Goal: Task Accomplishment & Management: Manage account settings

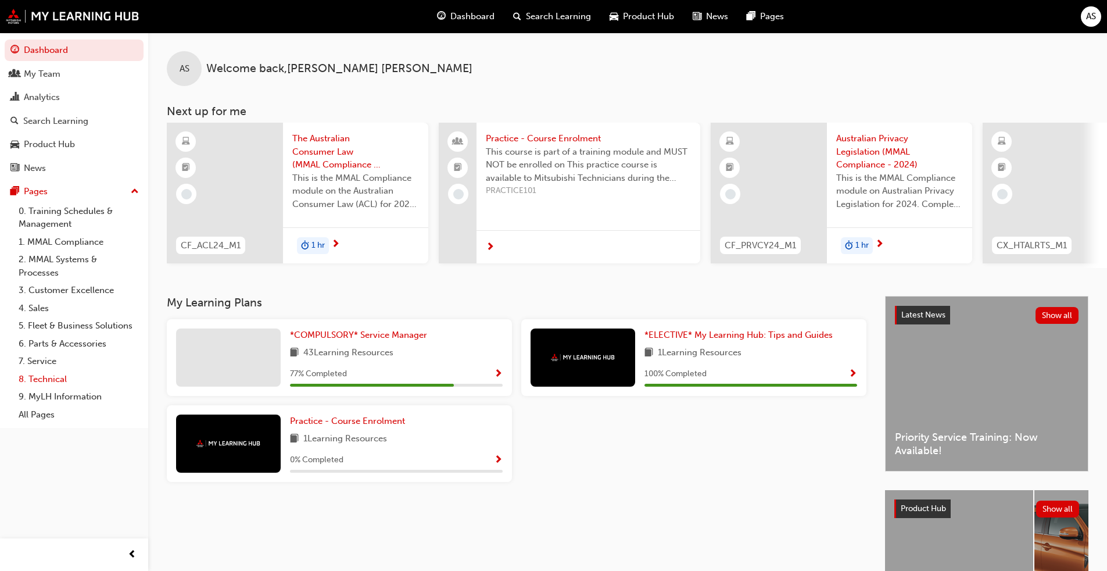
click at [50, 380] on link "8. Technical" at bounding box center [79, 379] width 130 height 18
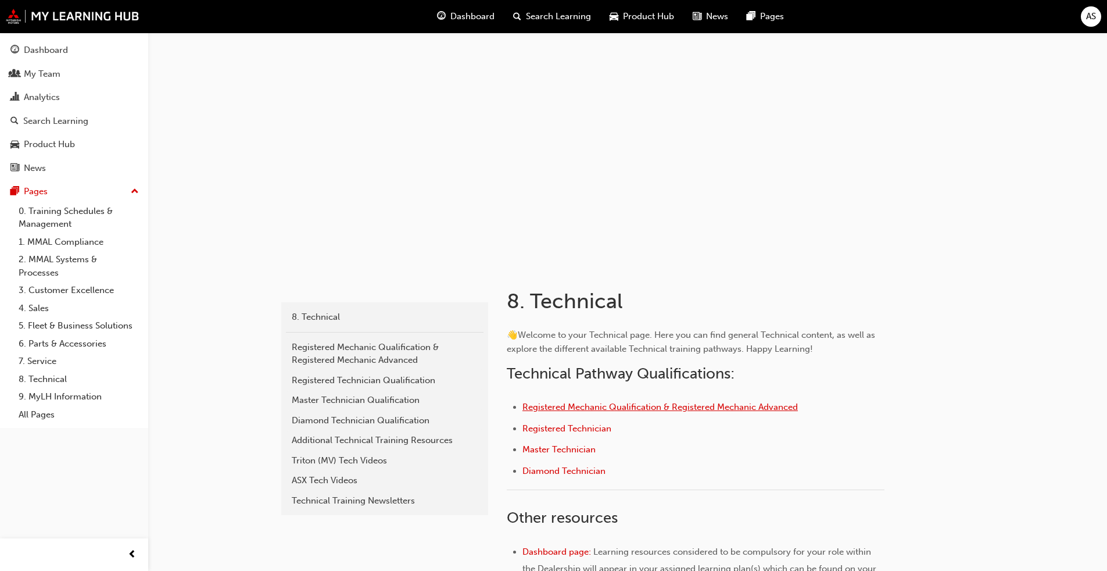
click at [581, 404] on span "Registered Mechanic Qualification & Registered Mechanic Advanced" at bounding box center [661, 407] width 276 height 10
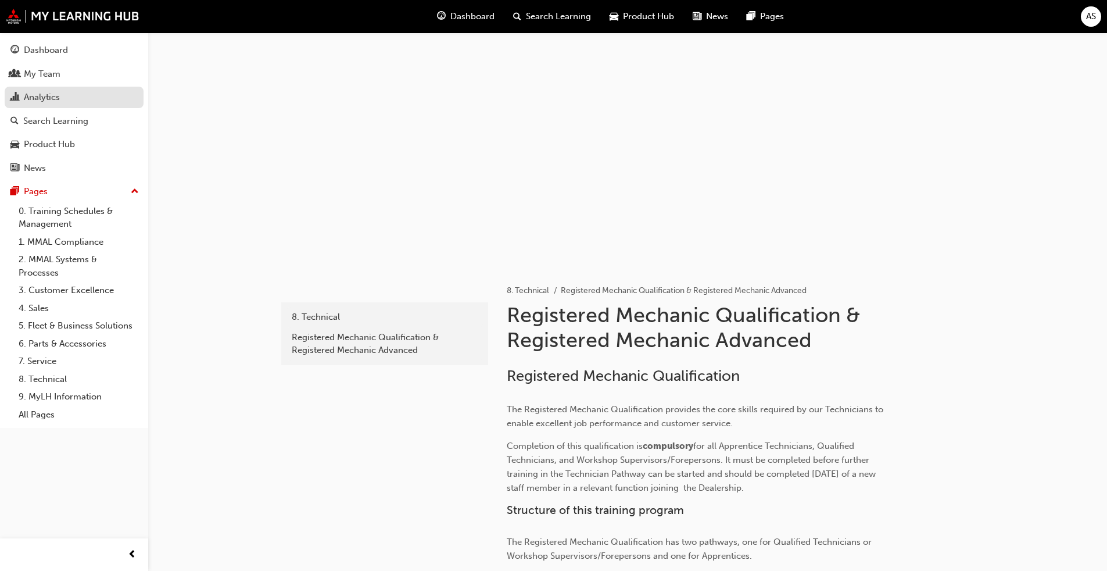
click at [58, 102] on div "Analytics" at bounding box center [42, 97] width 36 height 13
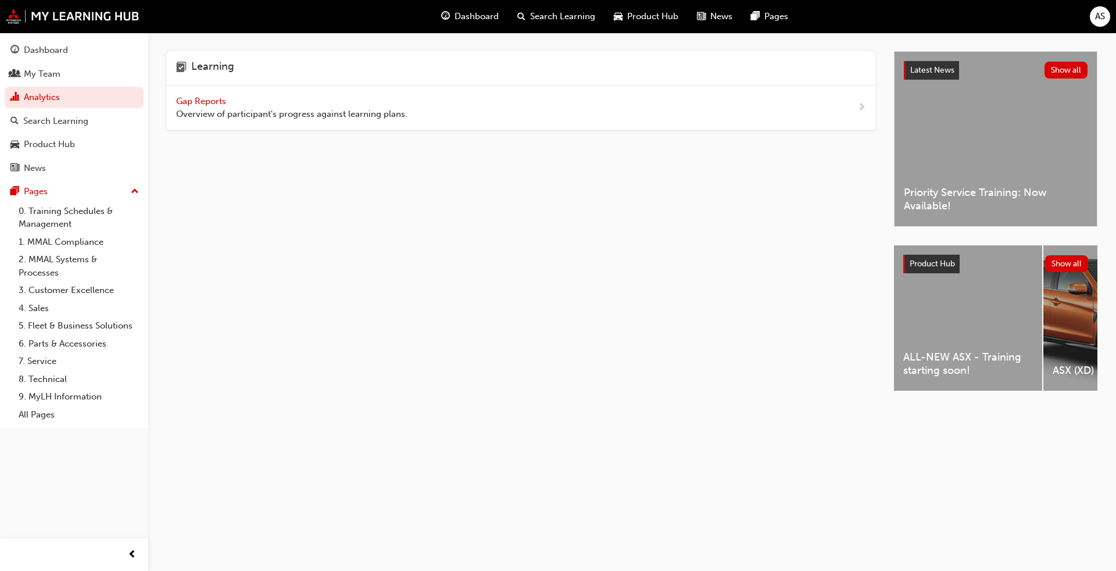
click at [222, 102] on span "Gap Reports" at bounding box center [202, 101] width 52 height 10
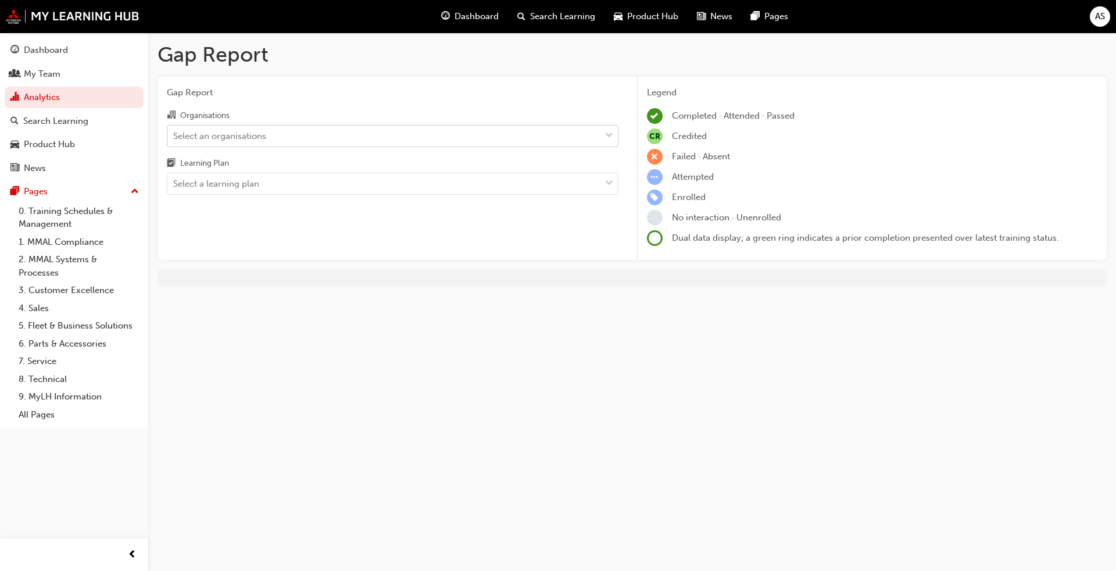
click at [610, 133] on span "down-icon" at bounding box center [609, 135] width 8 height 15
click at [174, 133] on input "Organisations Select an organisations" at bounding box center [173, 135] width 1 height 10
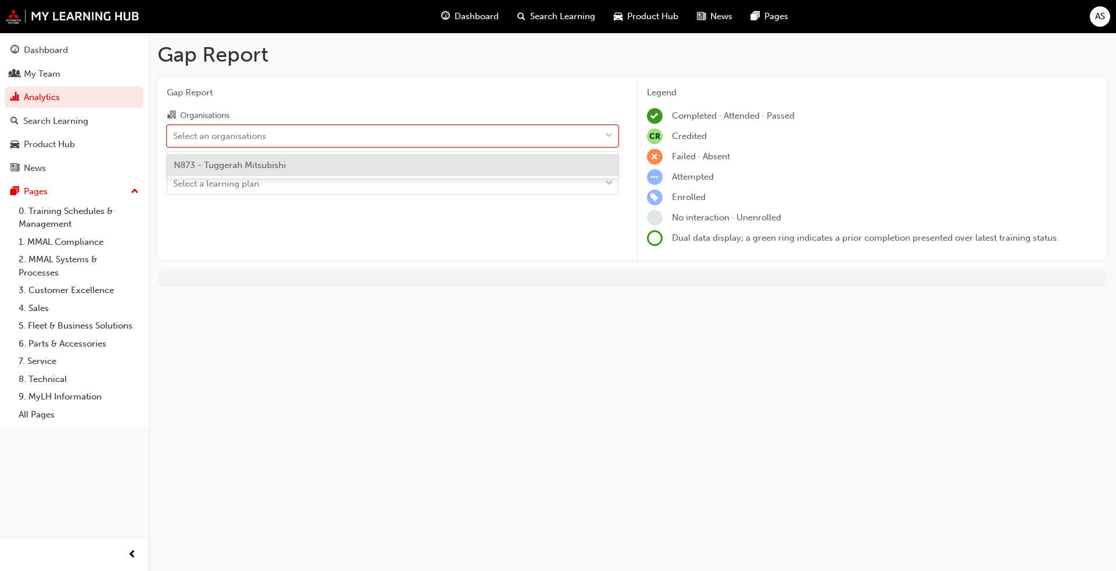
click at [609, 167] on div "N873 - Tuggerah Mitsubishi" at bounding box center [393, 165] width 452 height 23
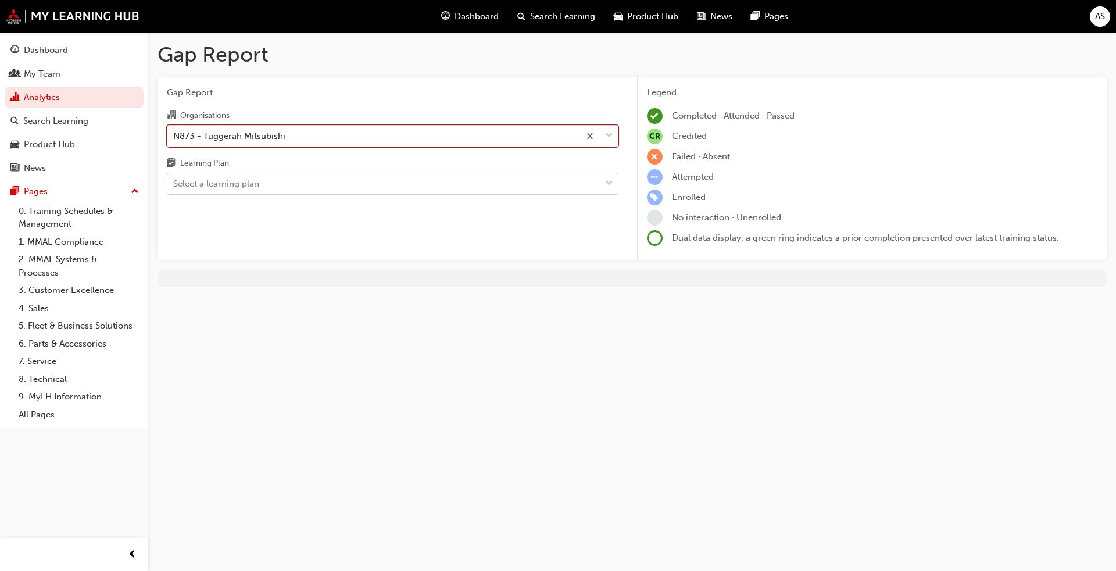
click at [610, 184] on span "down-icon" at bounding box center [609, 183] width 8 height 15
click at [174, 184] on input "Learning Plan Select a learning plan" at bounding box center [173, 183] width 1 height 10
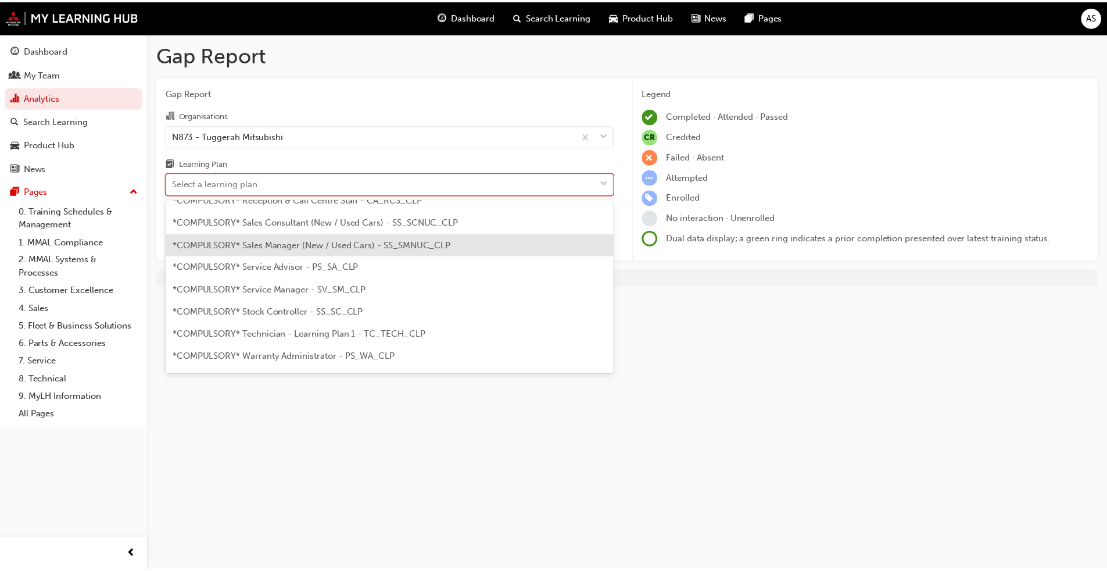
scroll to position [407, 0]
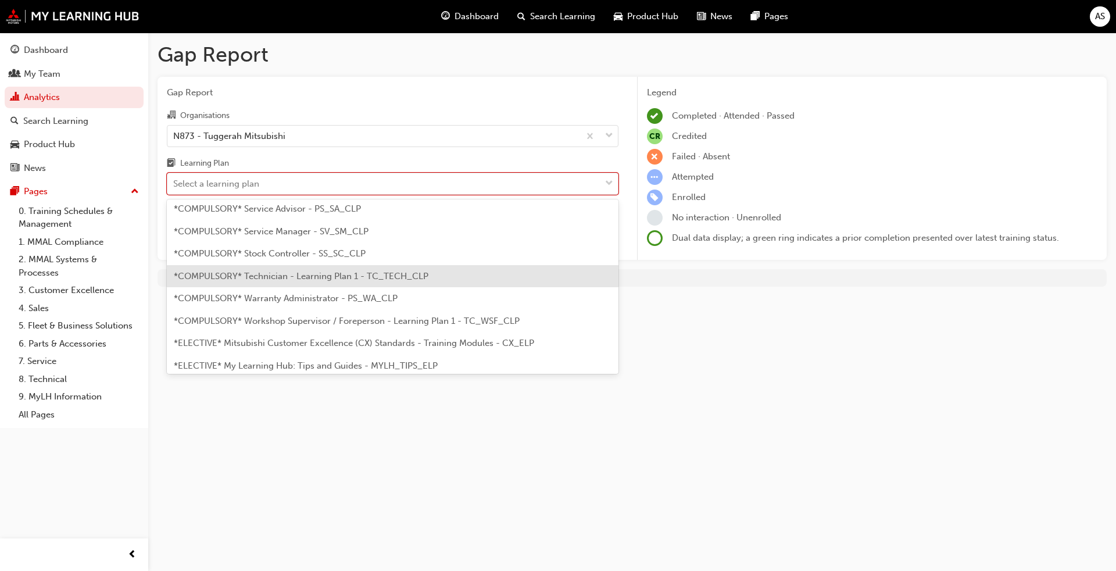
click at [327, 277] on span "*COMPULSORY* Technician - Learning Plan 1 - TC_TECH_CLP" at bounding box center [301, 276] width 255 height 10
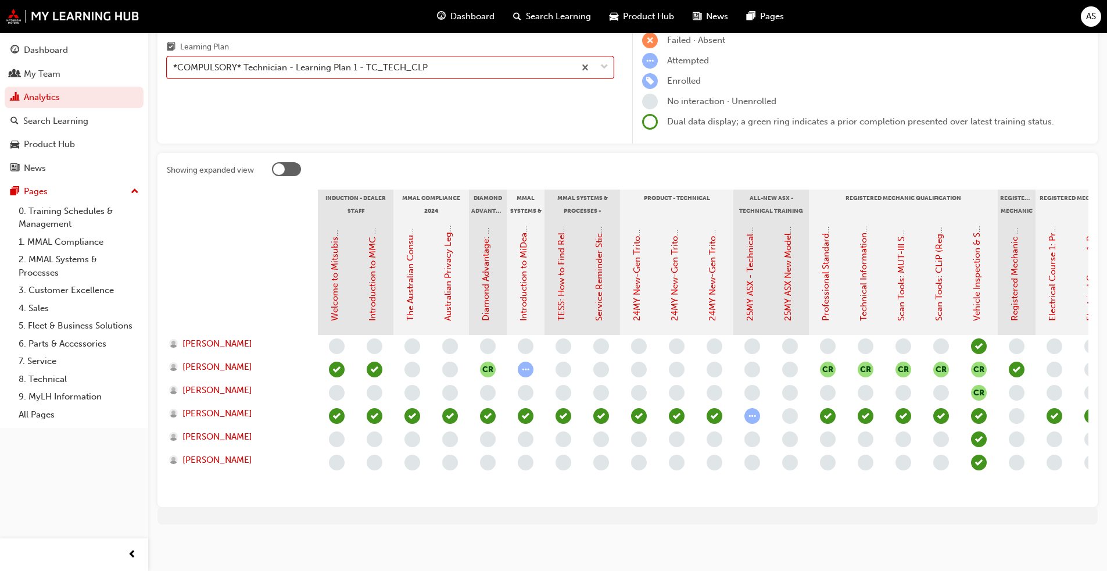
scroll to position [126, 0]
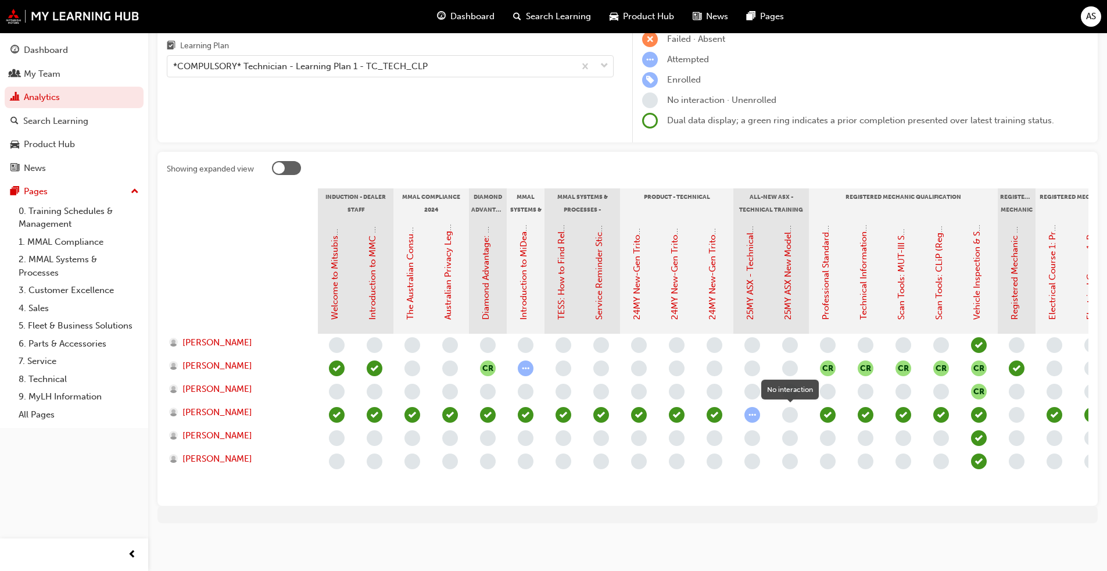
click at [789, 407] on span "learningRecordVerb_NONE-icon" at bounding box center [790, 415] width 16 height 16
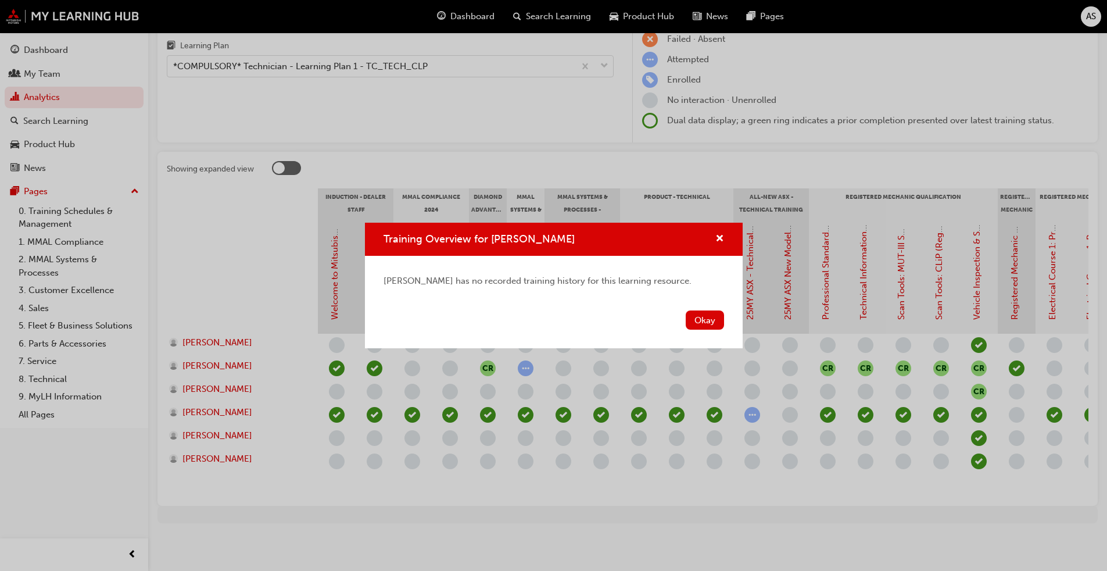
click at [793, 301] on div "Training Overview for GEORDIE MOODY GEORDIE MOODY has no recorded training hist…" at bounding box center [553, 285] width 1107 height 571
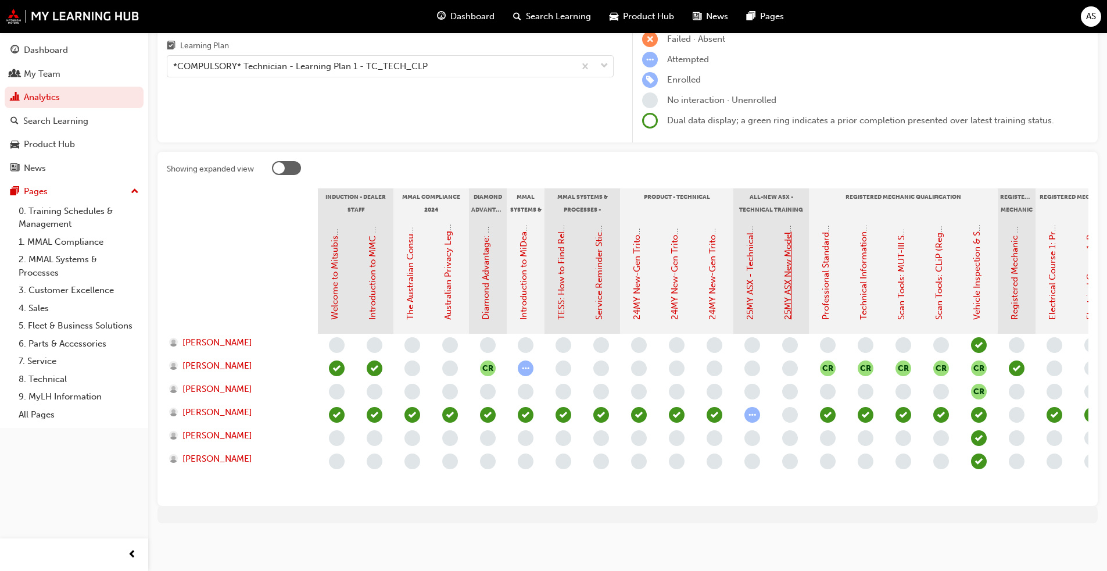
click at [788, 303] on link "25MY ASX New Model Introduction: Online Instructor Led Training" at bounding box center [788, 187] width 10 height 266
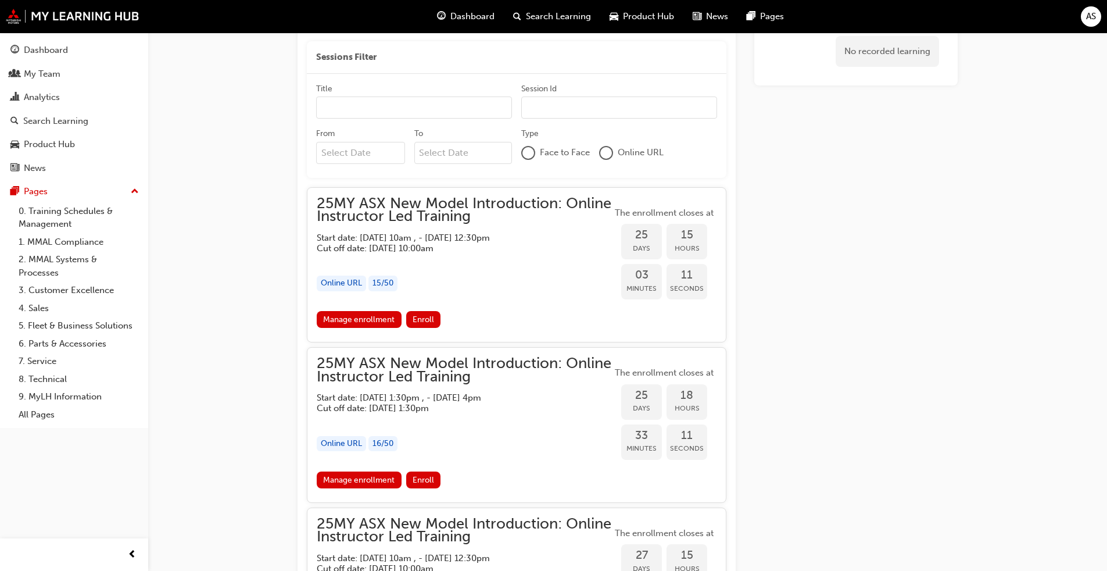
scroll to position [699, 0]
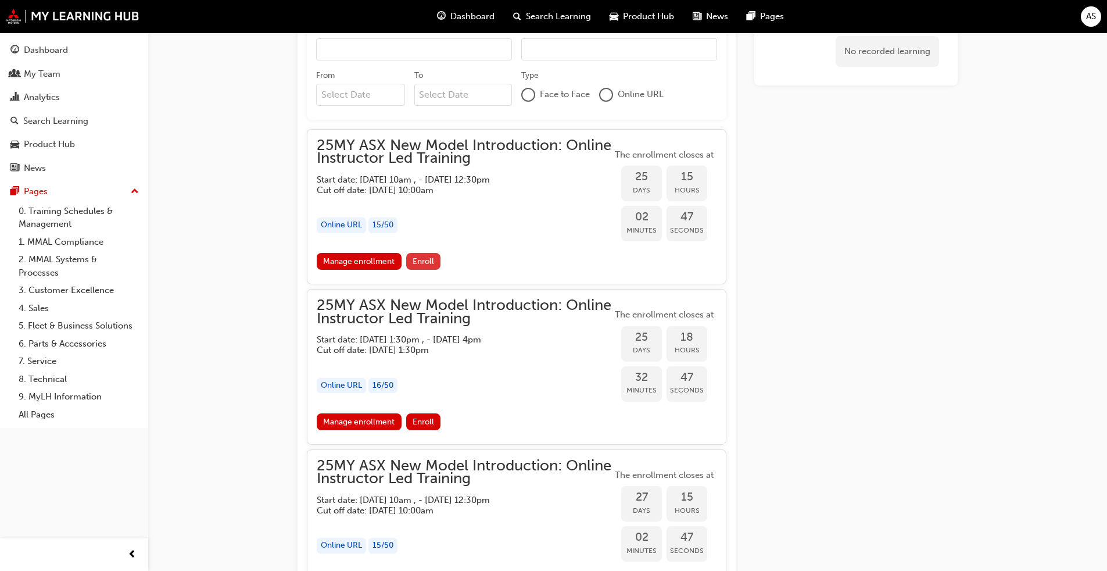
click at [426, 261] on span "Enroll" at bounding box center [424, 261] width 22 height 10
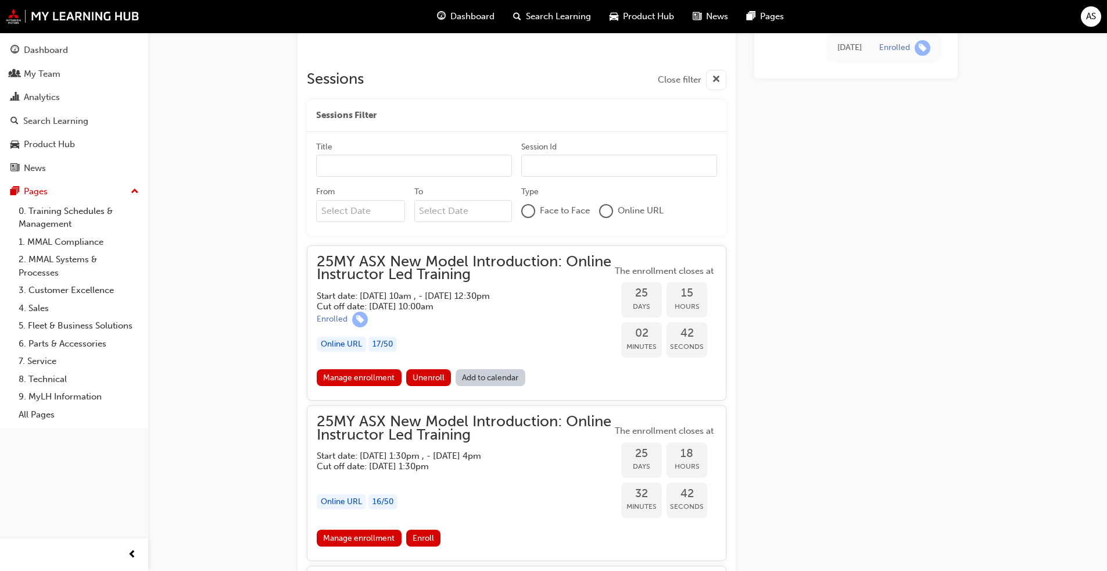
scroll to position [525, 0]
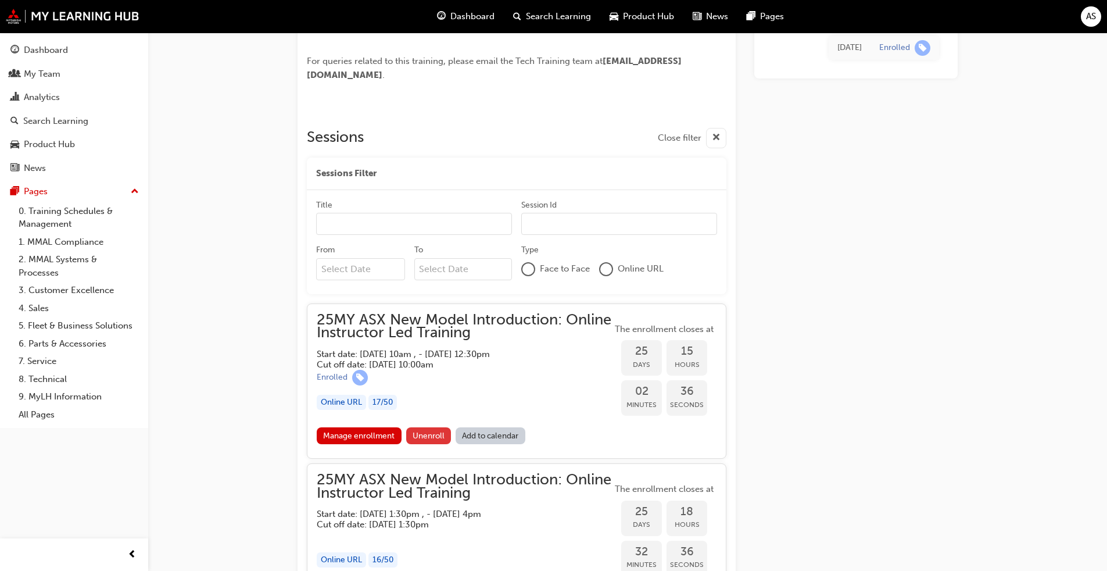
click at [433, 435] on span "Unenroll" at bounding box center [429, 436] width 32 height 10
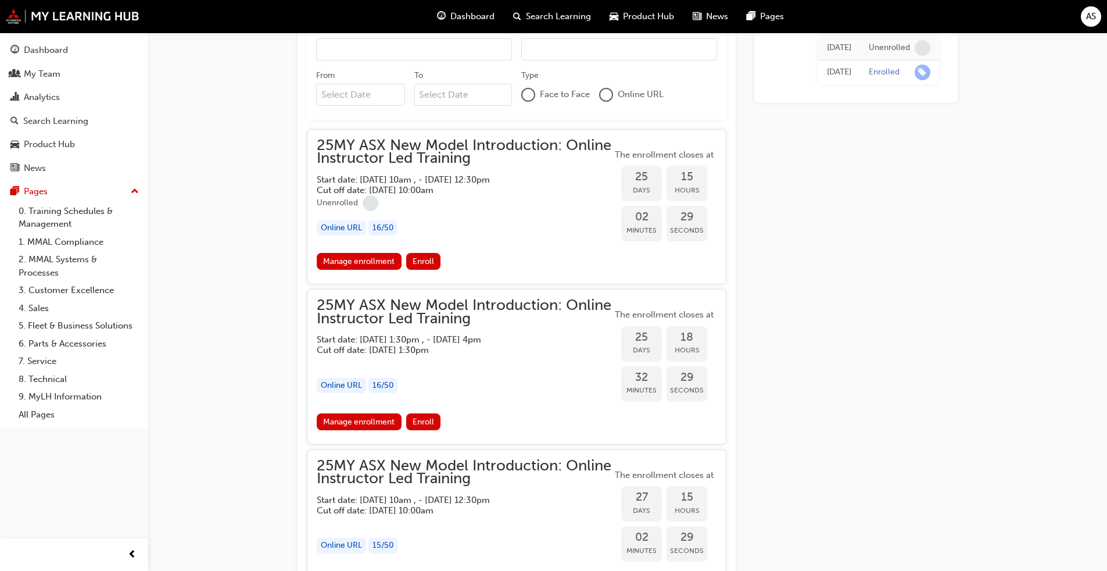
scroll to position [641, 0]
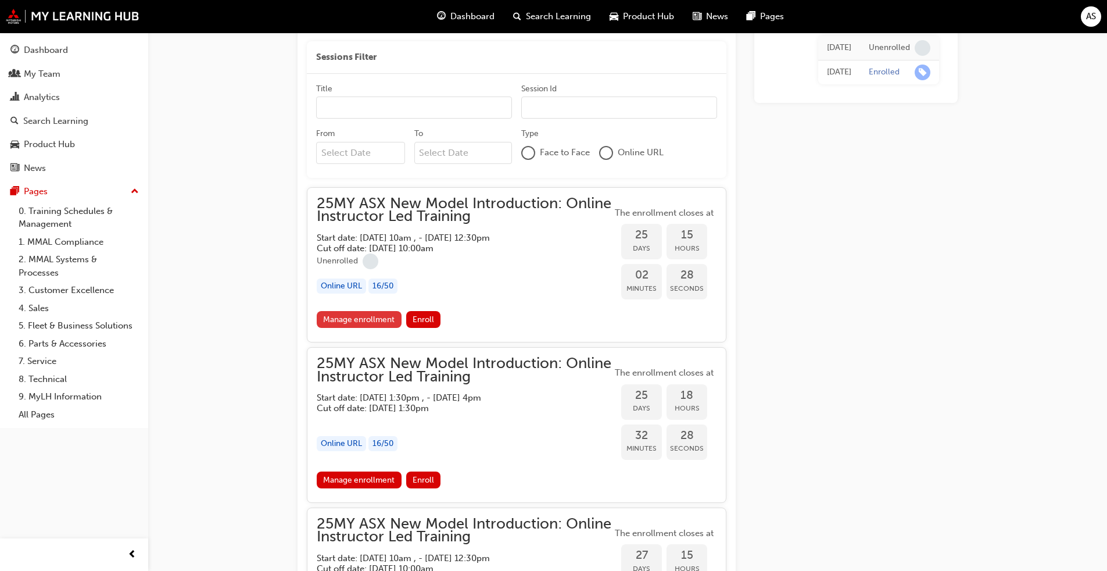
click at [358, 319] on link "Manage enrollment" at bounding box center [359, 319] width 85 height 17
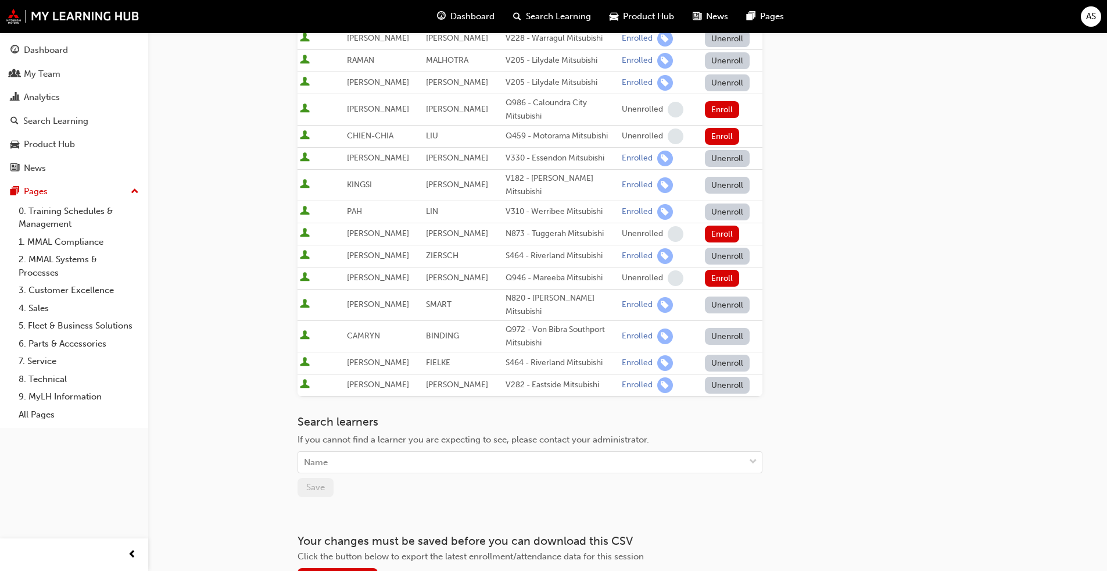
scroll to position [452, 0]
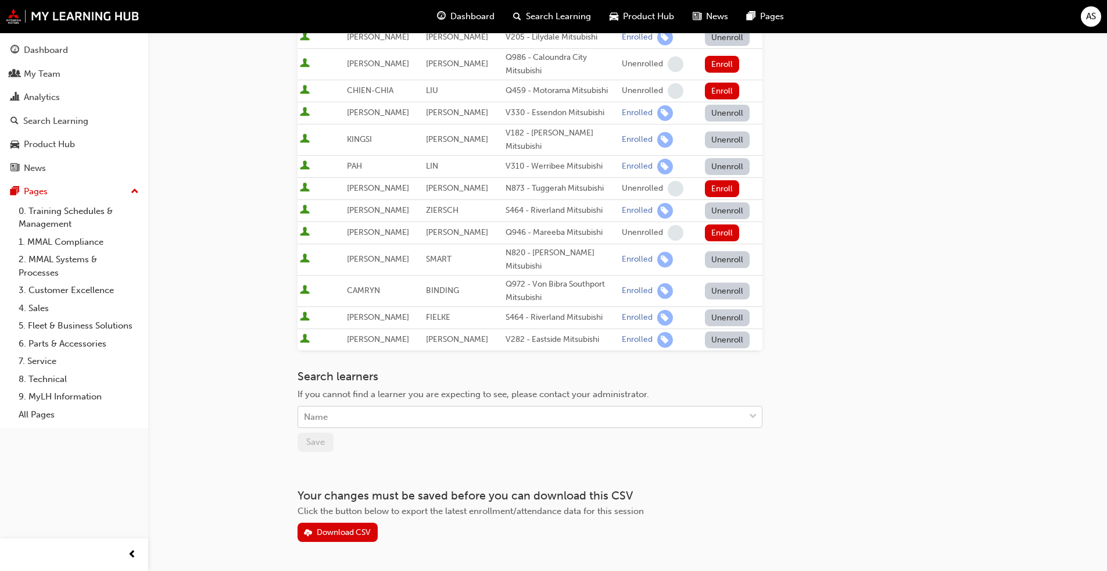
click at [331, 407] on div "Name" at bounding box center [521, 417] width 446 height 20
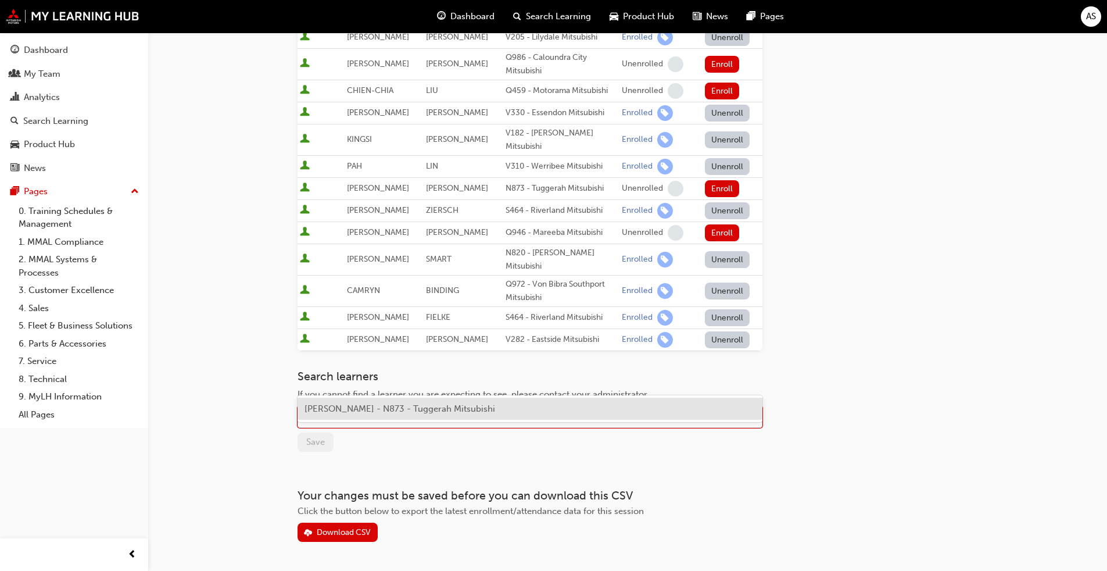
type input "austin"
click at [364, 406] on span "AUSTIN WOOD - N873 - Tuggerah Mitsubishi" at bounding box center [400, 408] width 191 height 10
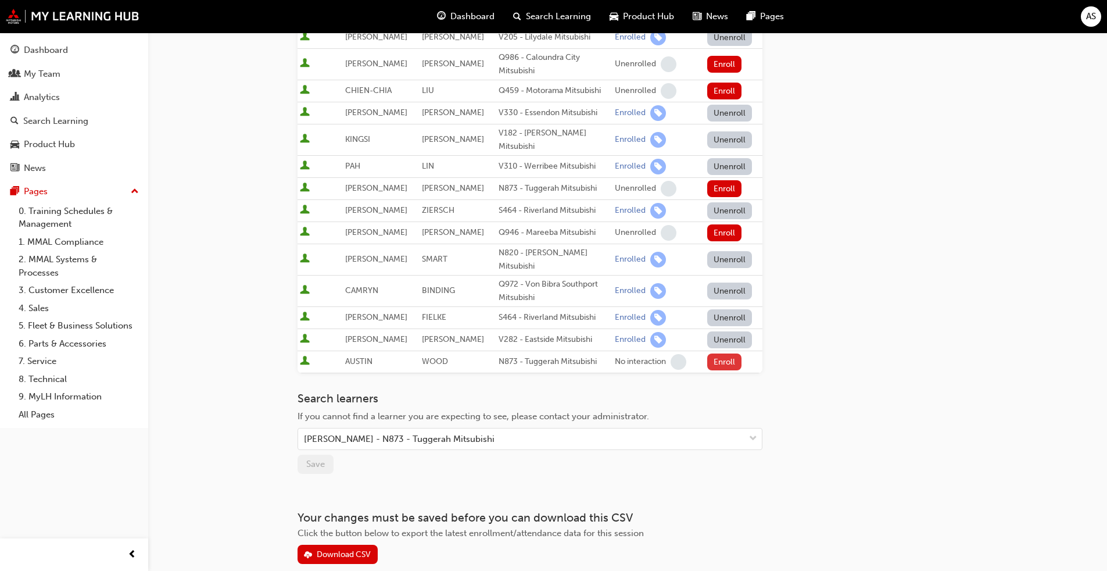
click at [720, 353] on button "Enroll" at bounding box center [724, 361] width 35 height 17
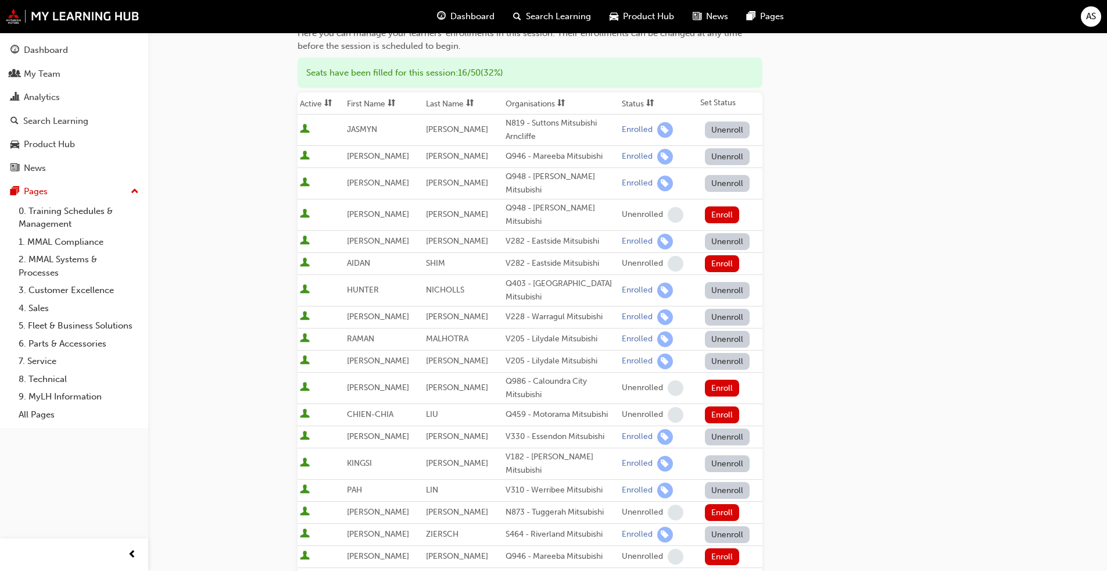
scroll to position [0, 0]
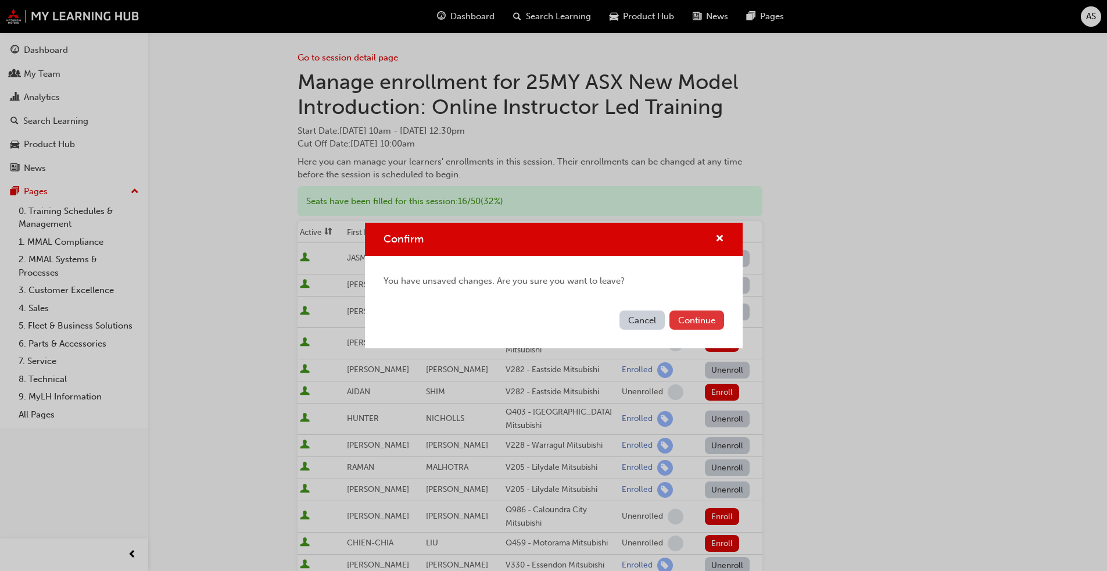
click at [692, 321] on button "Continue" at bounding box center [697, 319] width 55 height 19
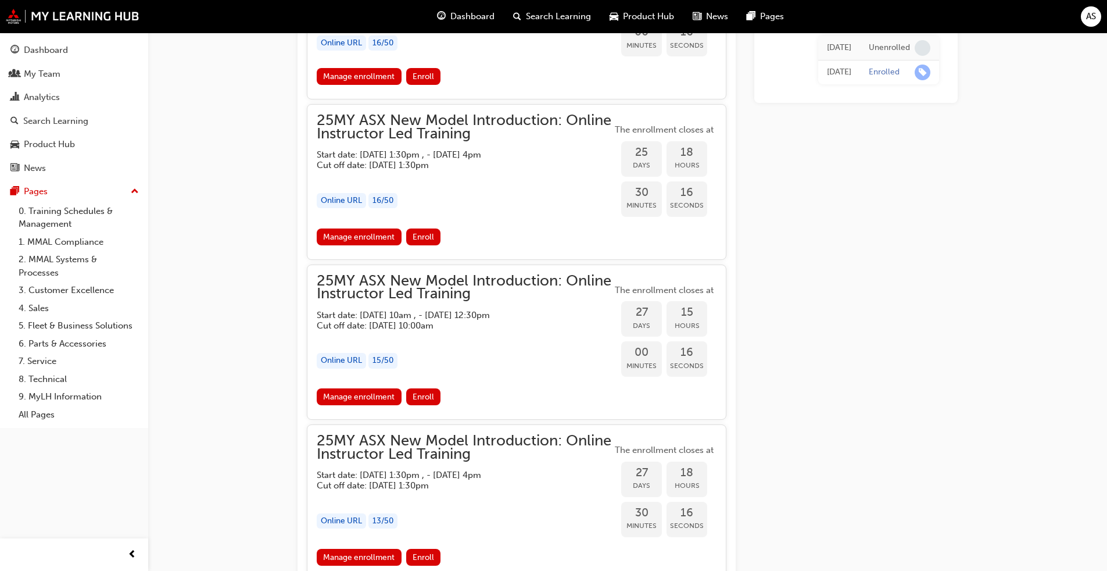
scroll to position [826, 0]
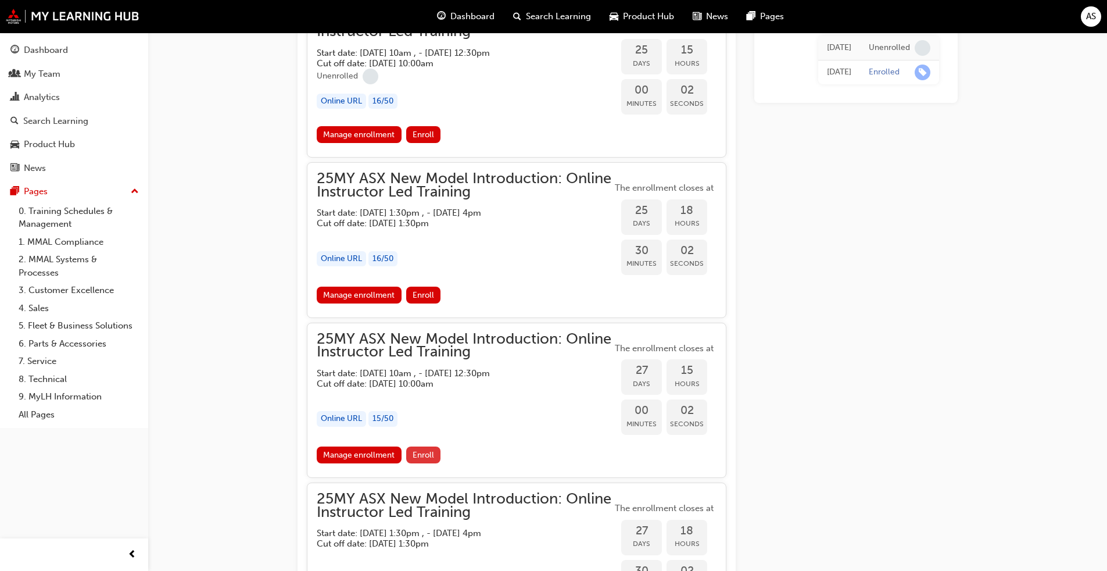
click at [424, 455] on span "Enroll" at bounding box center [424, 455] width 22 height 10
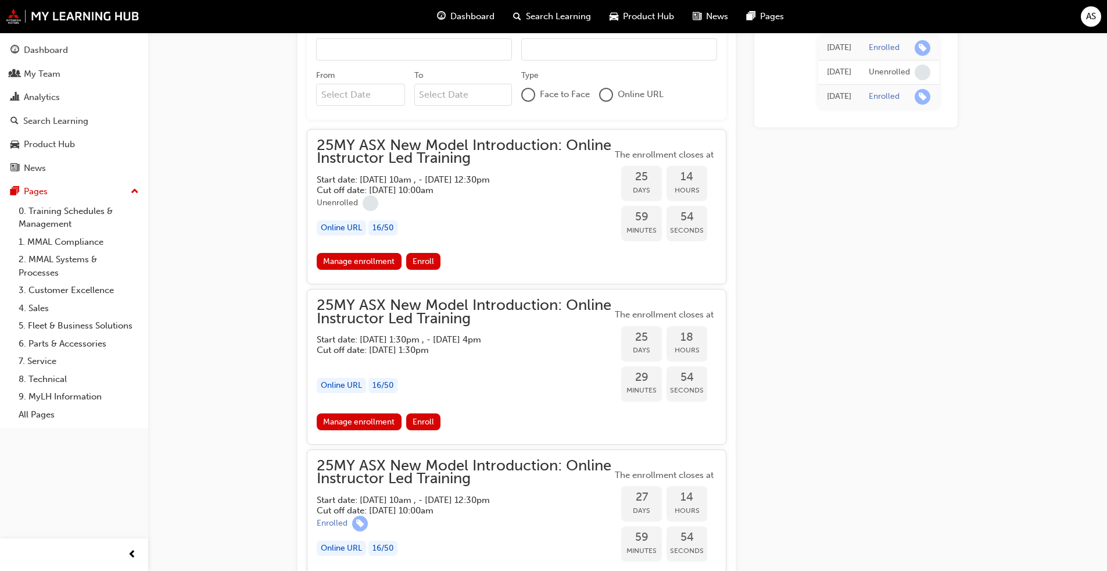
scroll to position [816, 0]
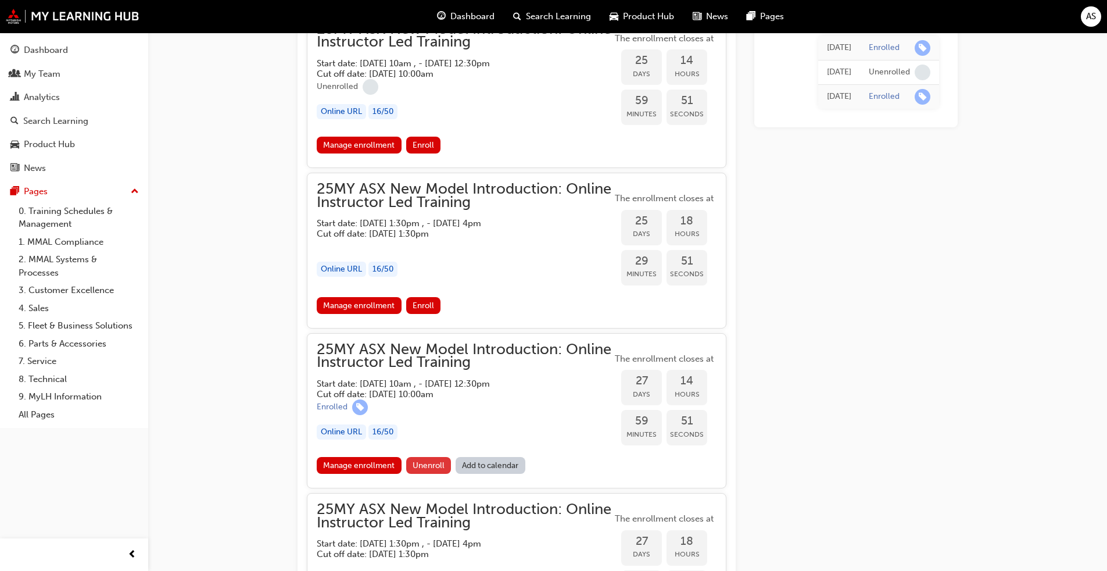
click at [432, 462] on span "Unenroll" at bounding box center [429, 465] width 32 height 10
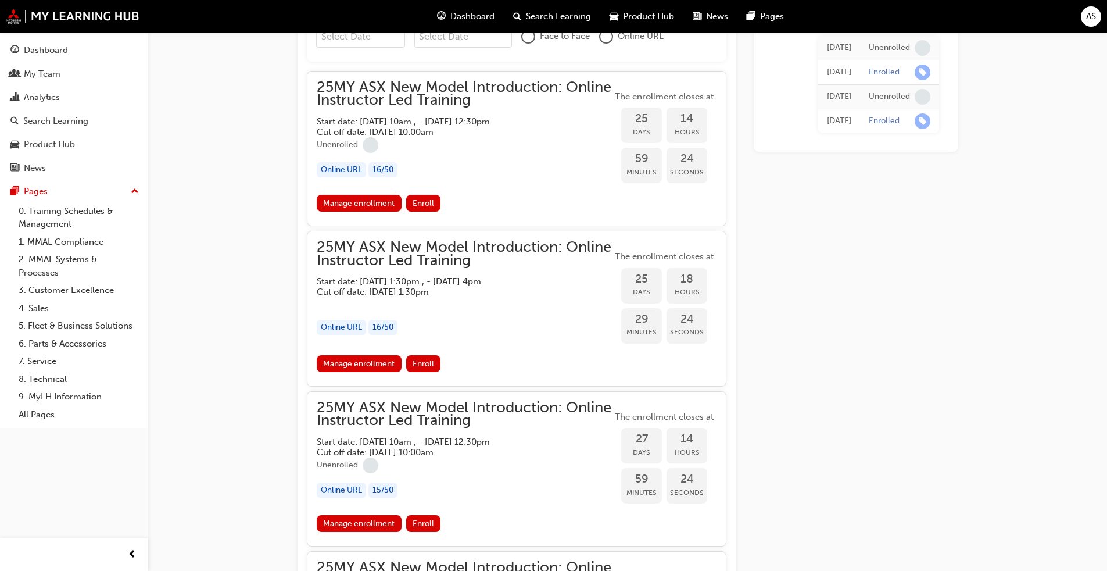
click at [434, 124] on h5 "Start date: [DATE] 10am , - [DATE] 12:30pm" at bounding box center [455, 121] width 277 height 10
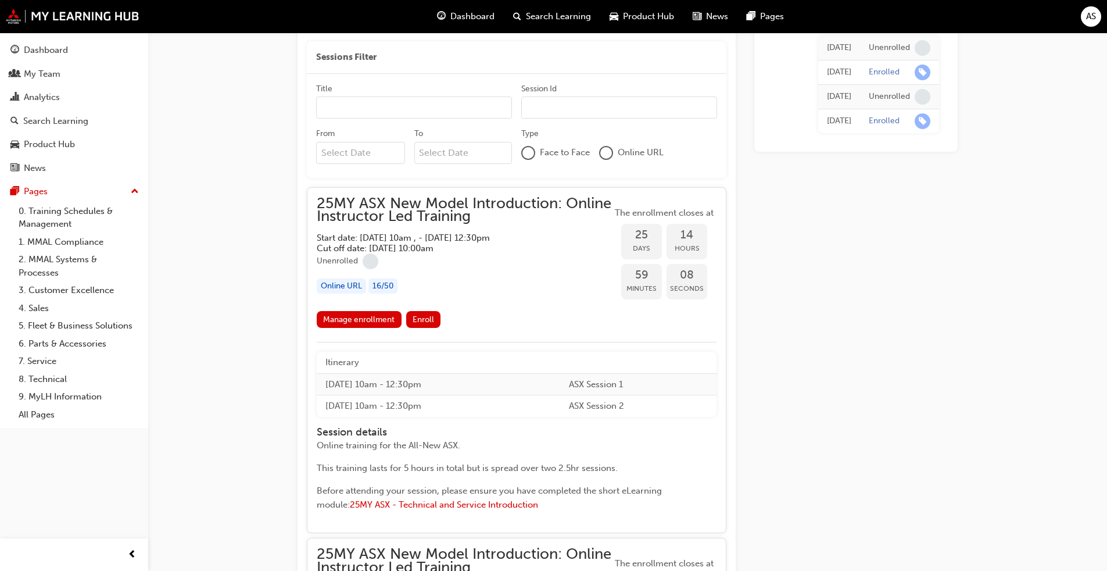
scroll to position [816, 0]
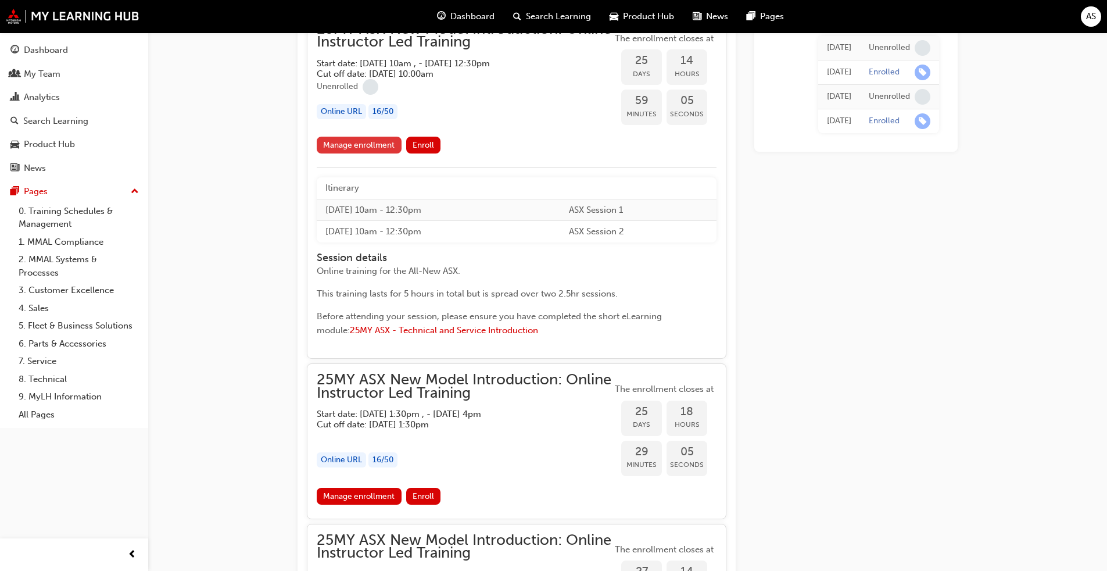
click at [356, 145] on link "Manage enrollment" at bounding box center [359, 145] width 85 height 17
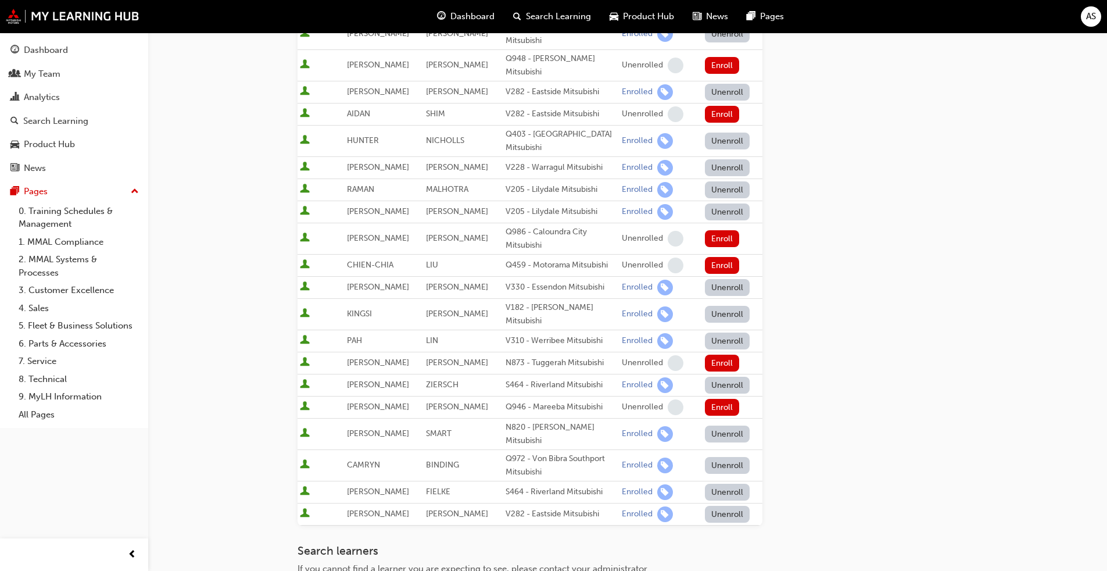
scroll to position [394, 0]
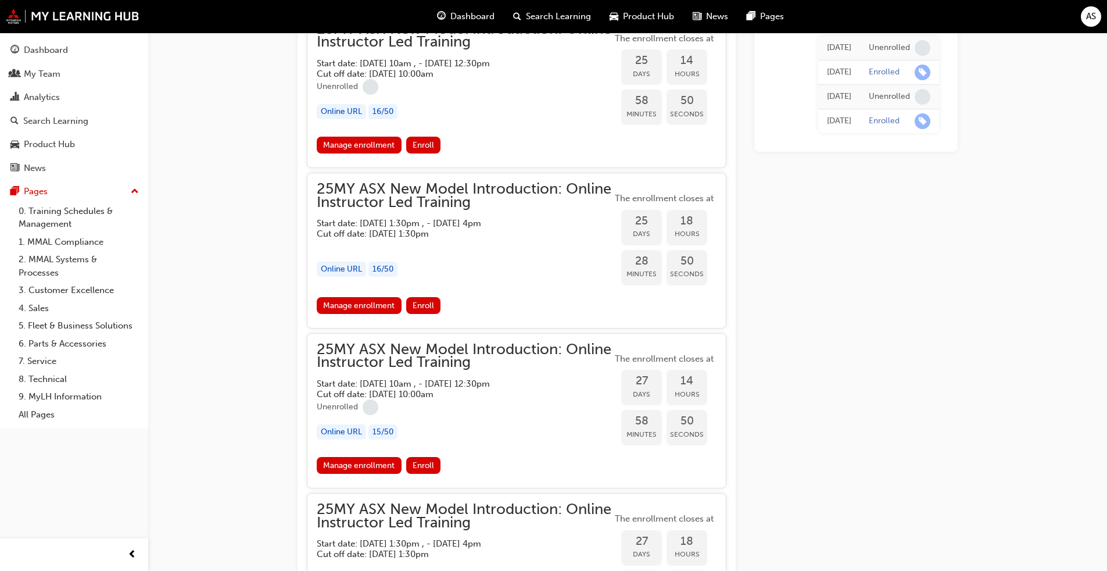
scroll to position [757, 0]
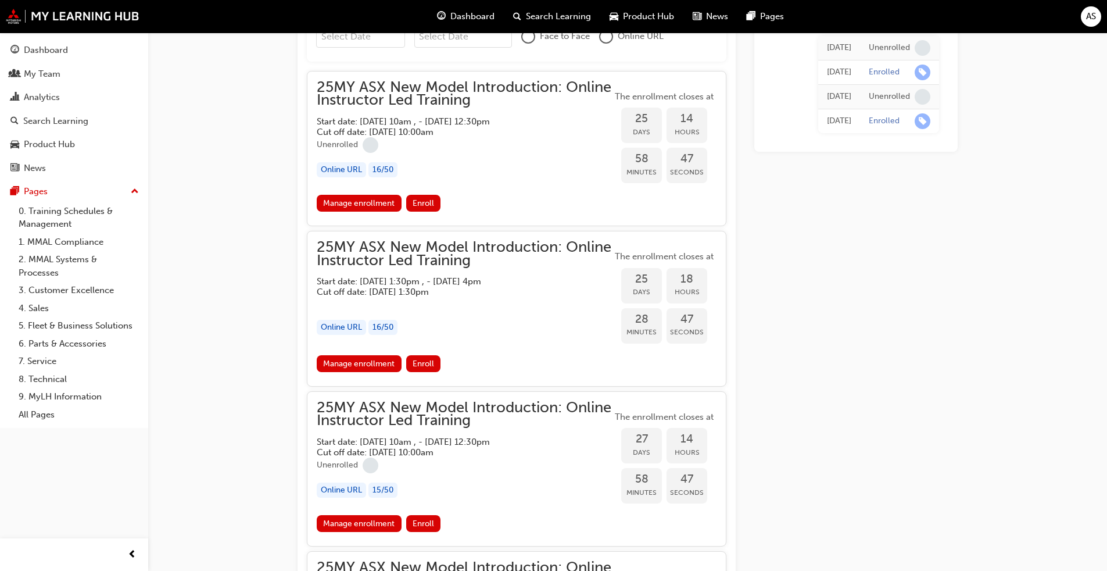
click at [451, 170] on div "Online URL 16 / 50" at bounding box center [464, 170] width 295 height 16
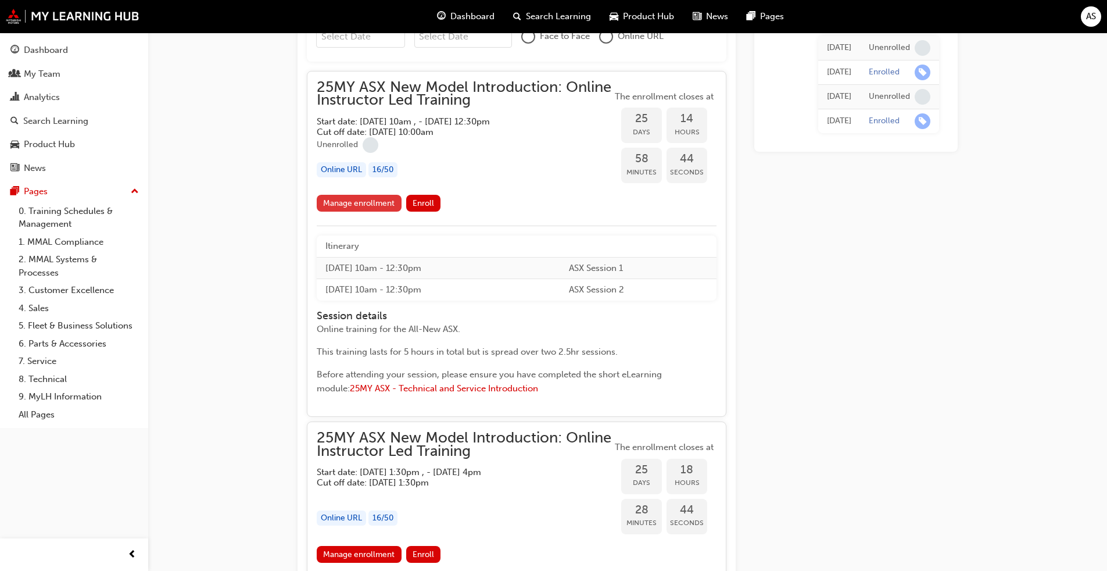
click at [358, 204] on link "Manage enrollment" at bounding box center [359, 203] width 85 height 17
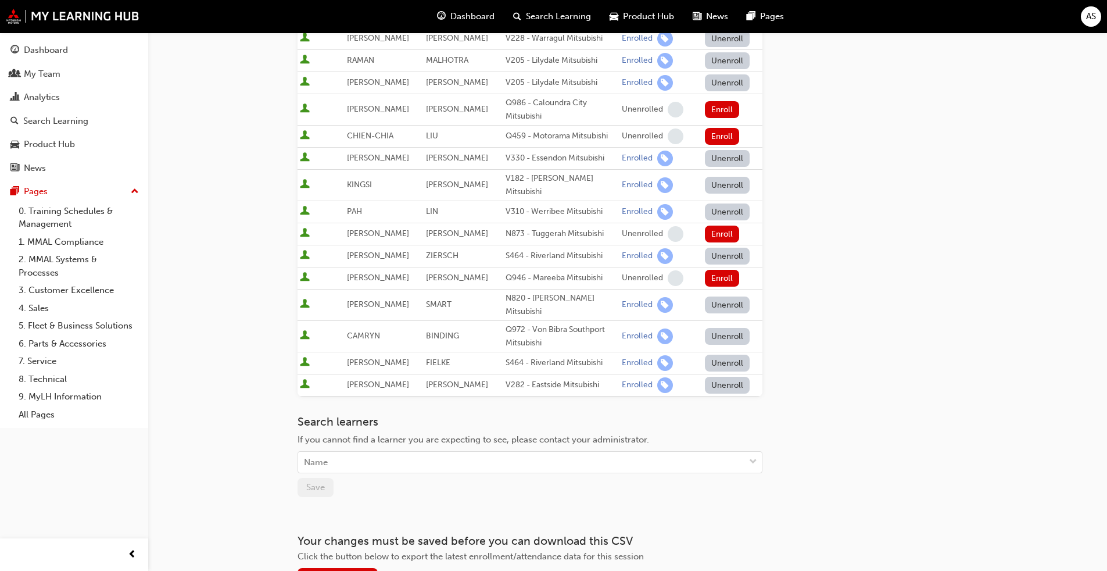
scroll to position [452, 0]
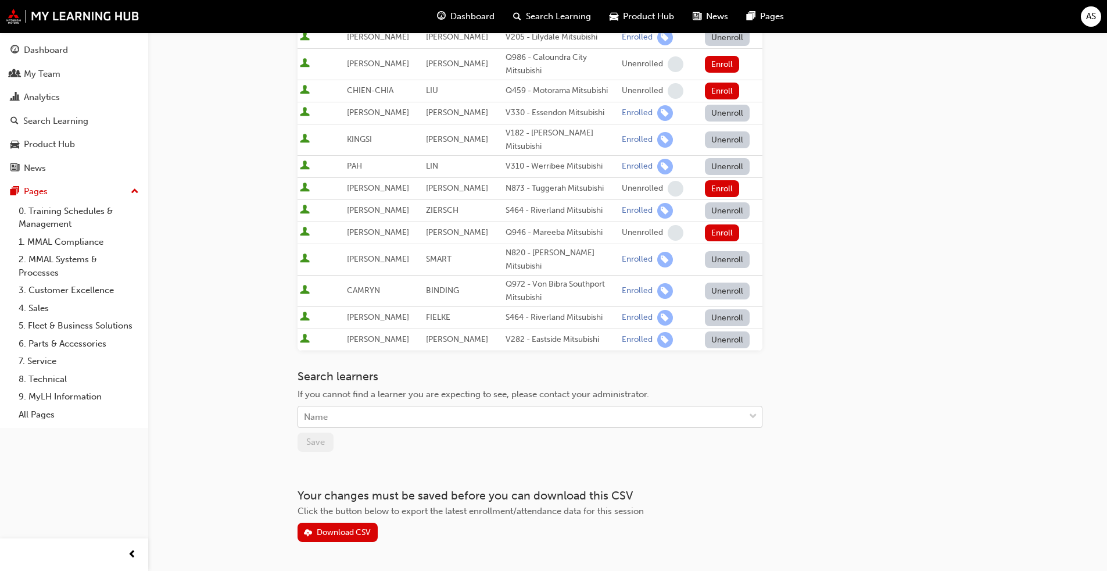
click at [311, 410] on div "Name" at bounding box center [316, 416] width 24 height 13
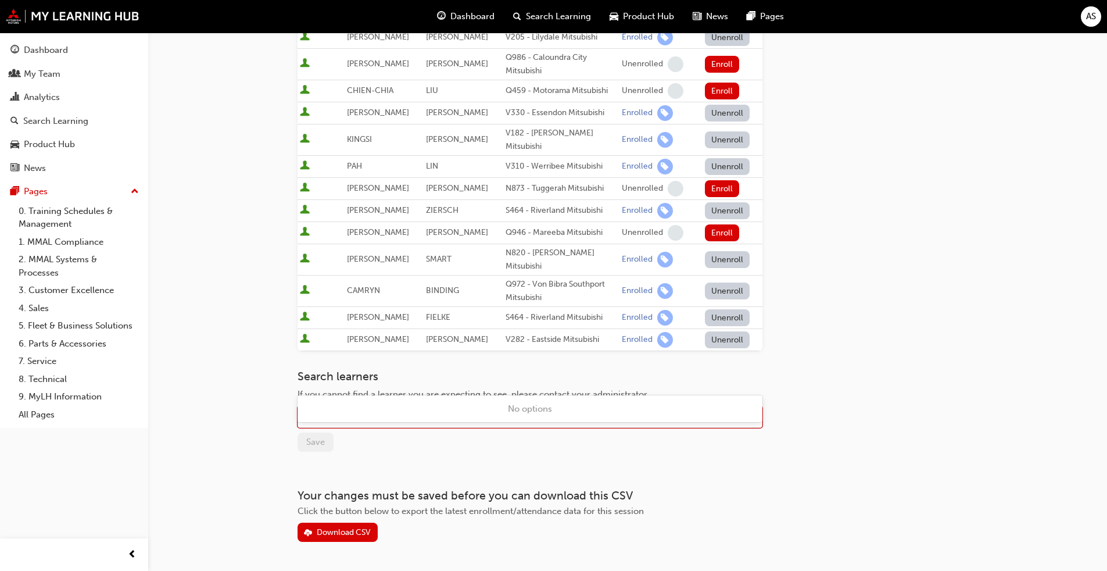
type input "au"
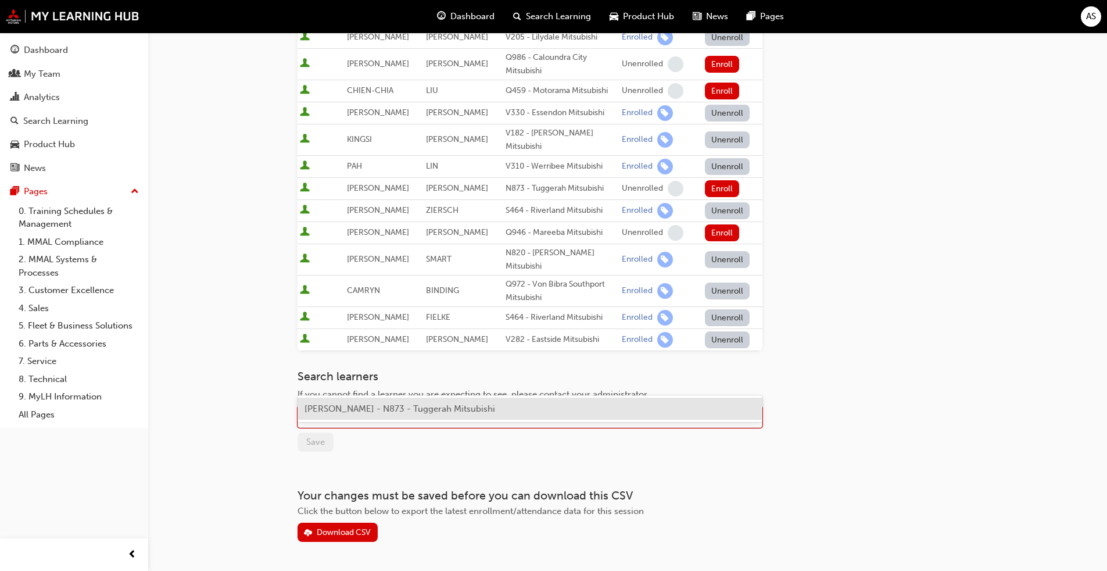
click at [345, 414] on div "AUSTIN WOOD - N873 - Tuggerah Mitsubishi" at bounding box center [530, 409] width 465 height 23
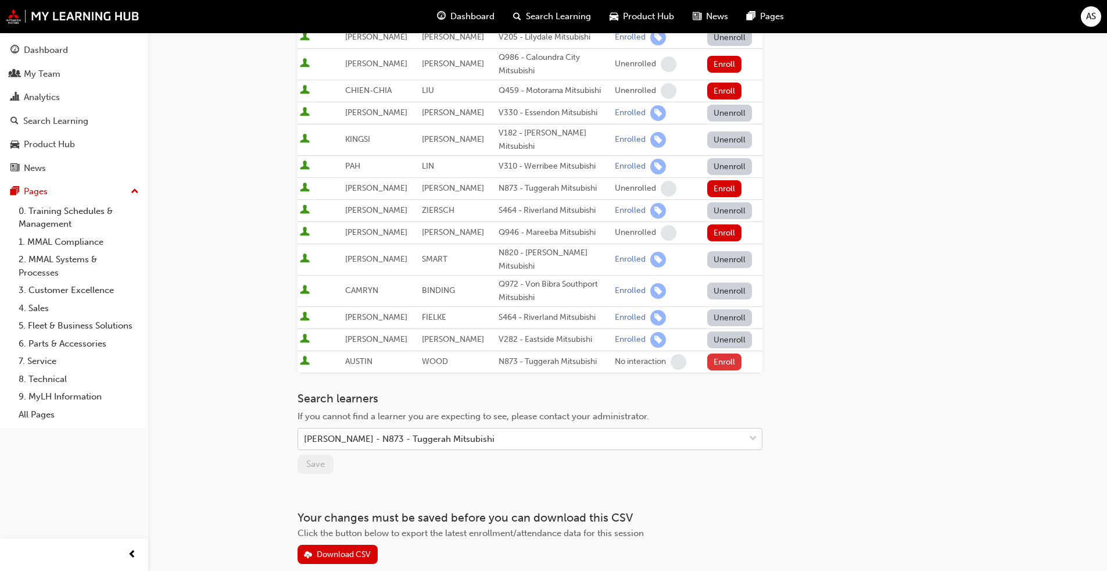
click at [724, 353] on button "Enroll" at bounding box center [724, 361] width 35 height 17
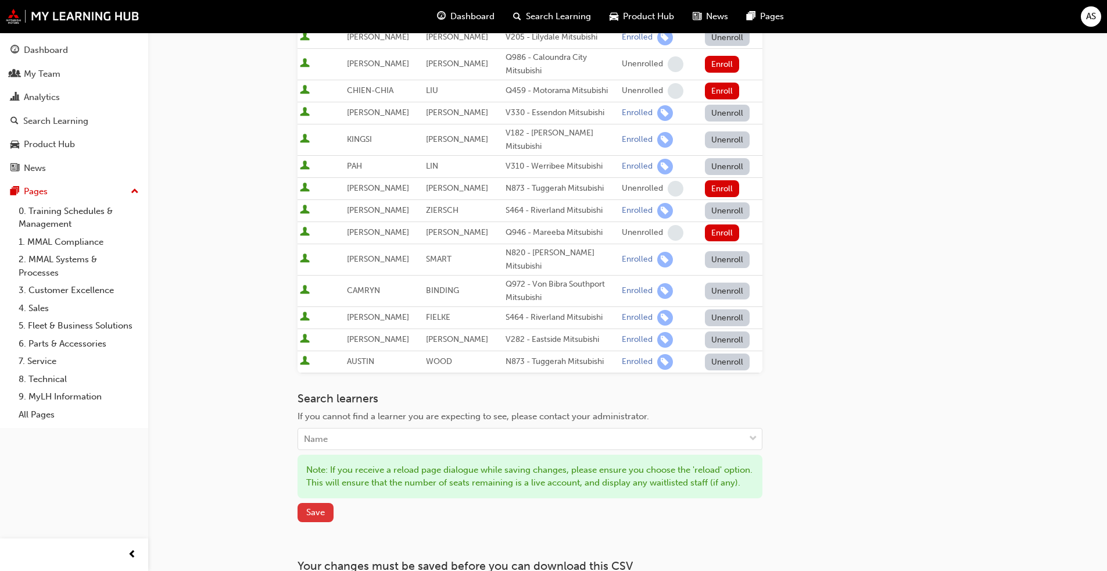
drag, startPoint x: 800, startPoint y: 203, endPoint x: 308, endPoint y: 484, distance: 566.5
click at [308, 507] on span "Save" at bounding box center [315, 512] width 19 height 10
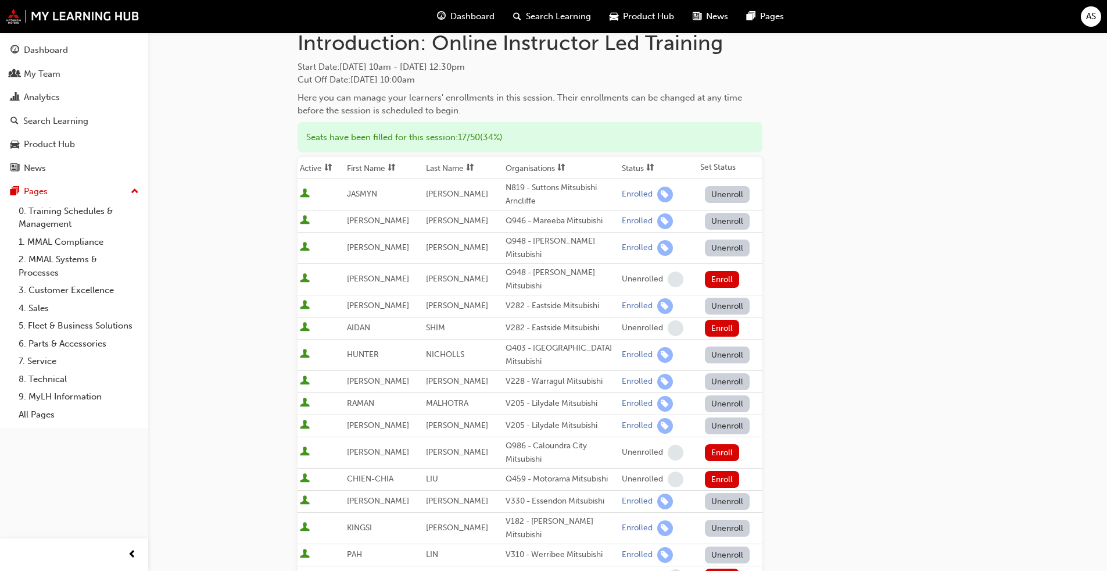
scroll to position [0, 0]
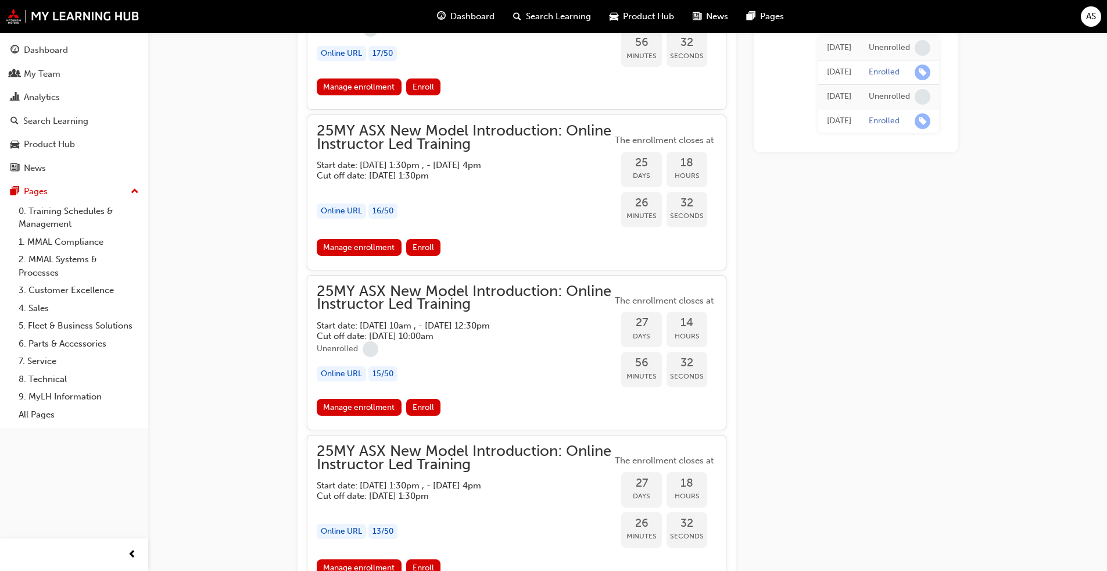
scroll to position [932, 0]
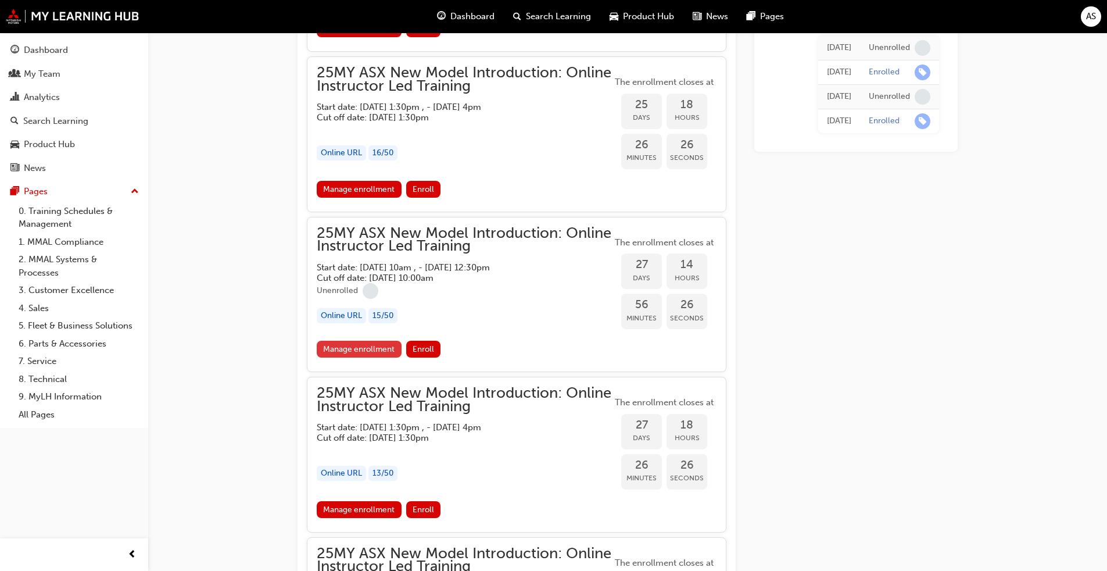
click at [371, 348] on link "Manage enrollment" at bounding box center [359, 349] width 85 height 17
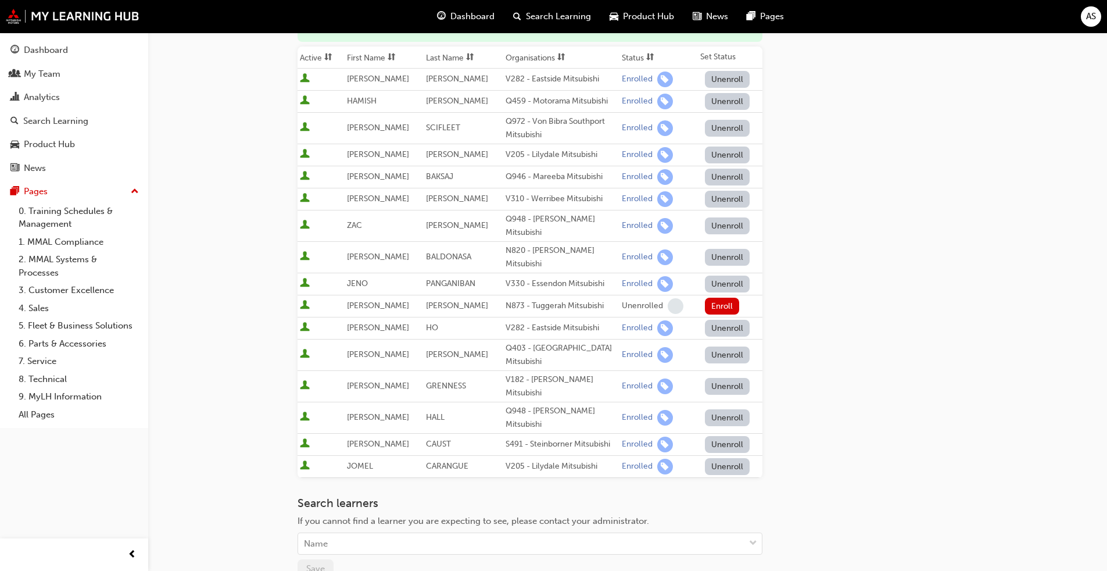
scroll to position [301, 0]
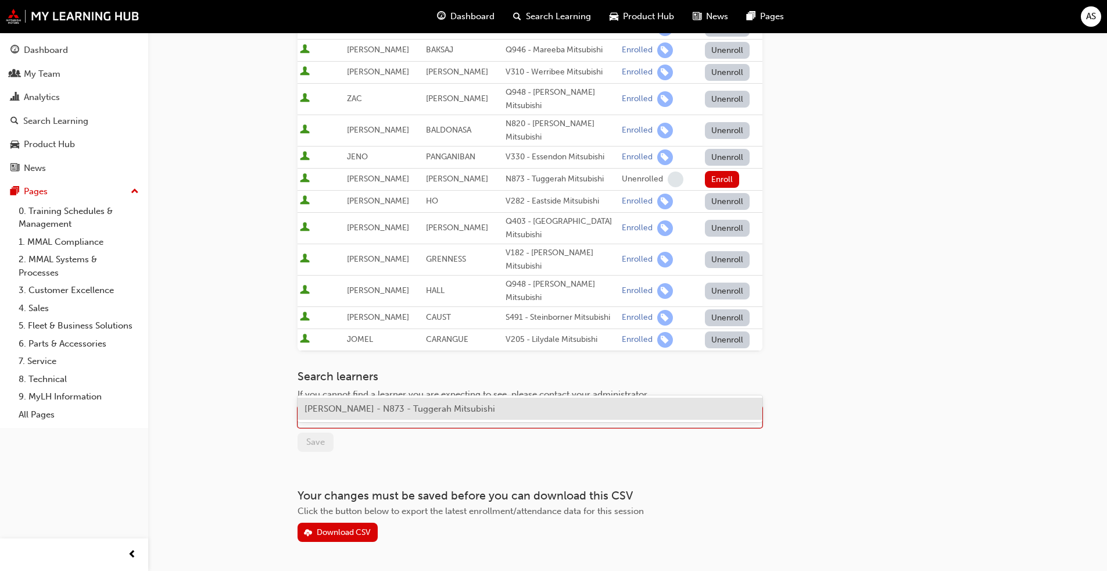
click at [359, 407] on div "Name" at bounding box center [521, 417] width 446 height 20
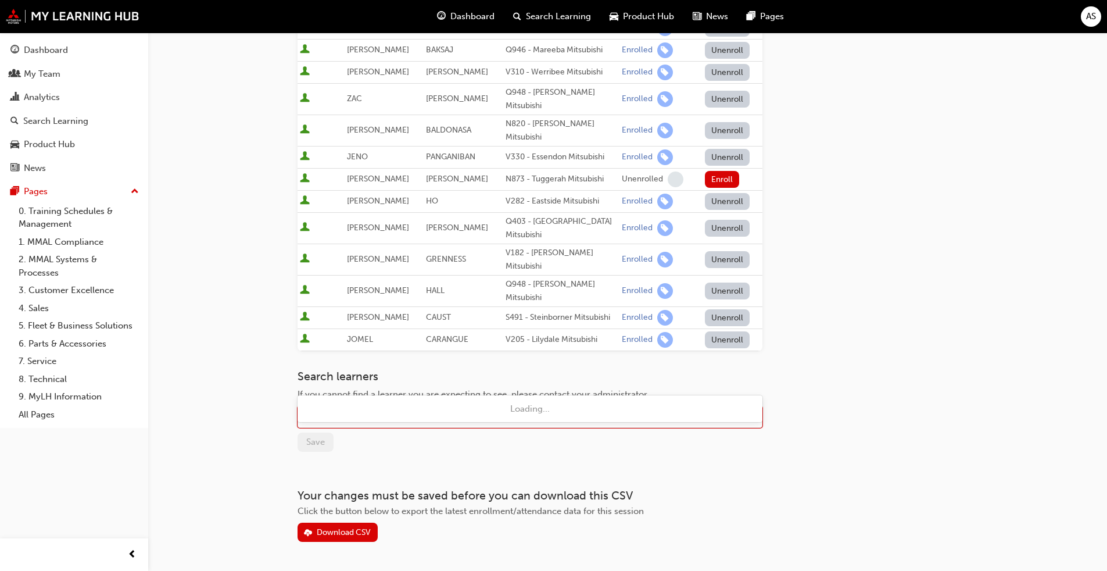
type input "dan"
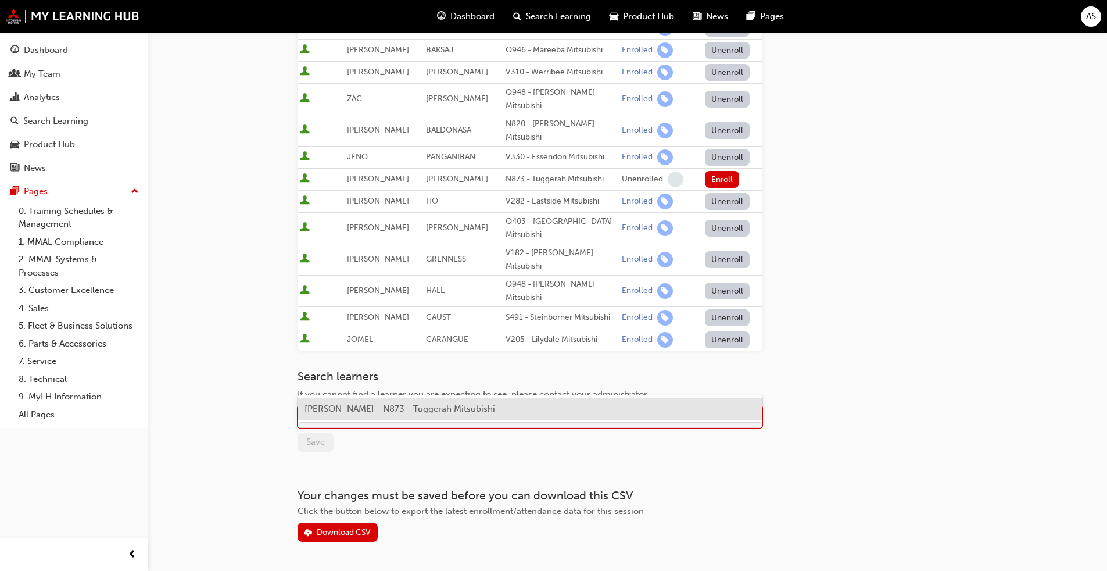
click at [351, 408] on span "DANIEL JONES - N873 - Tuggerah Mitsubishi" at bounding box center [400, 408] width 191 height 10
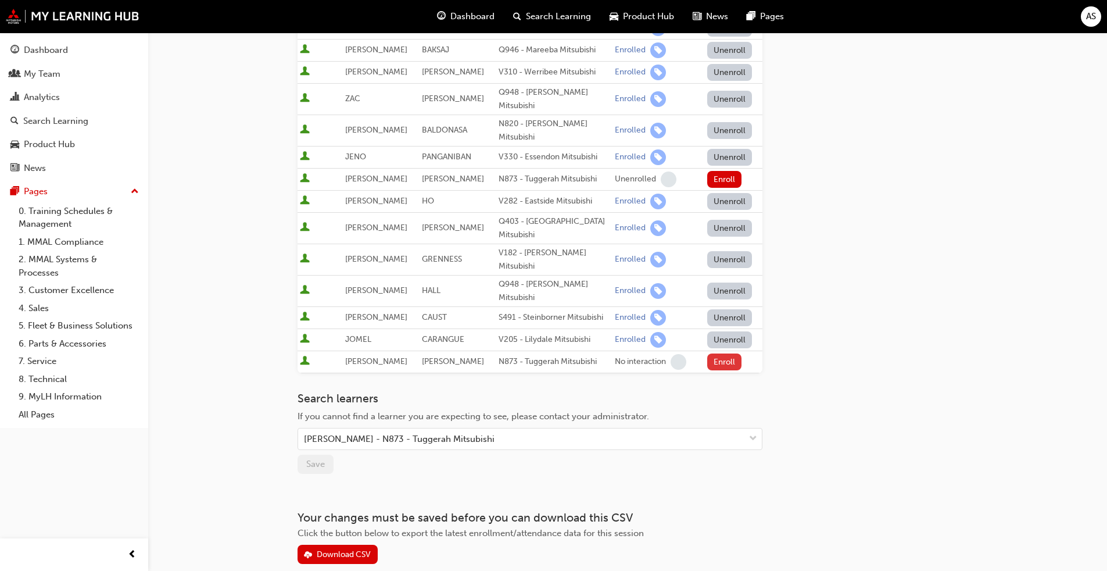
click at [721, 353] on button "Enroll" at bounding box center [724, 361] width 35 height 17
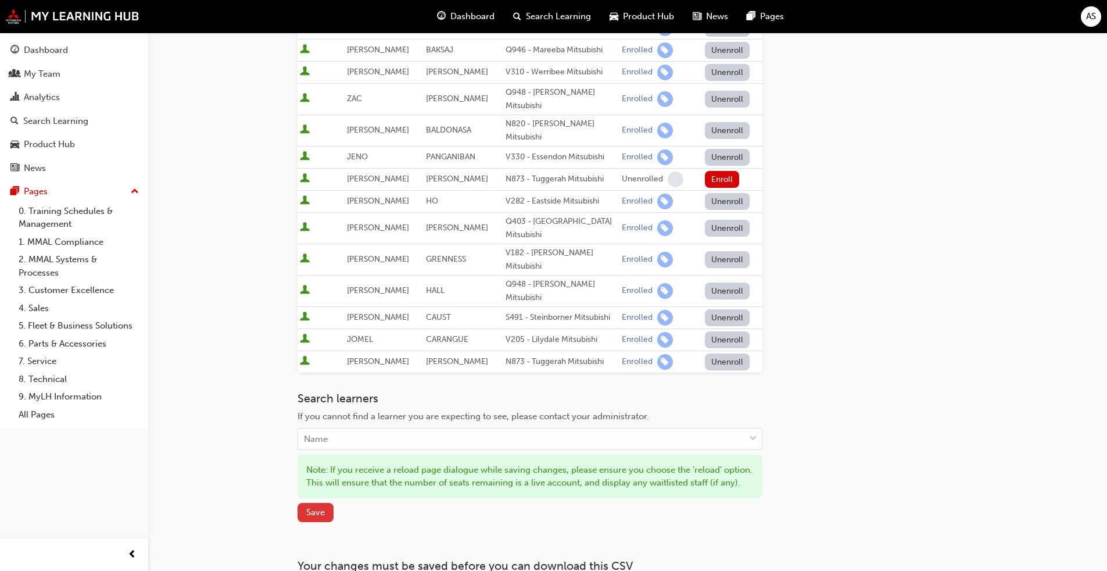
click at [314, 507] on span "Save" at bounding box center [315, 512] width 19 height 10
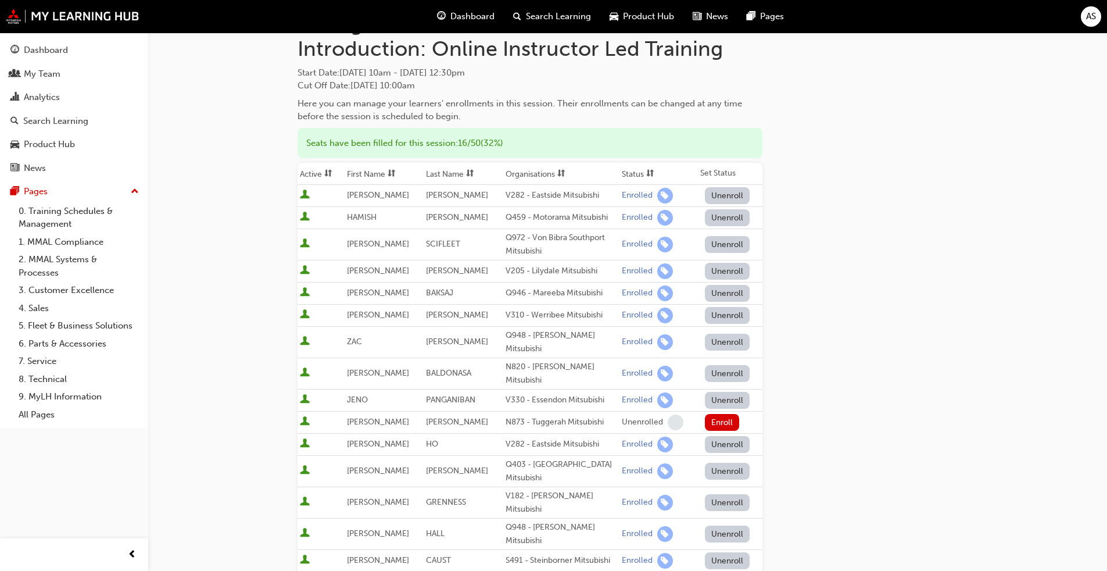
scroll to position [0, 0]
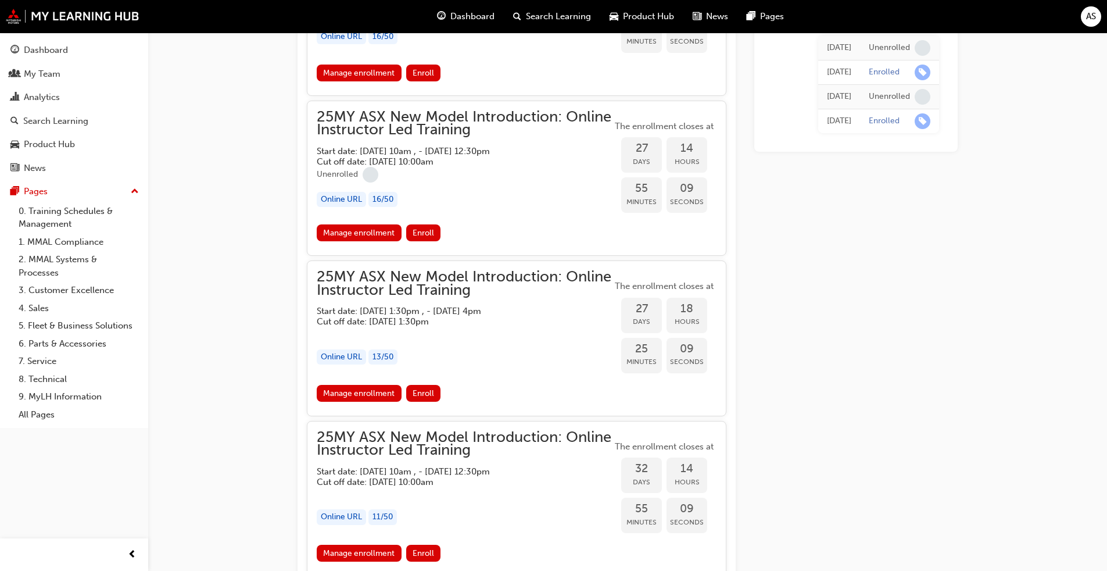
scroll to position [1164, 0]
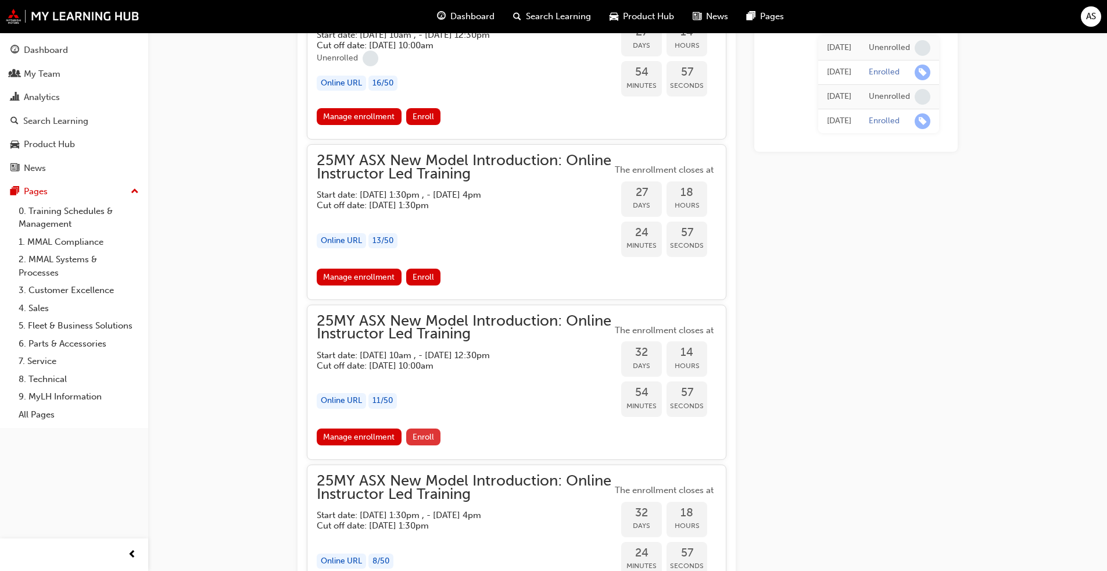
click at [424, 438] on span "Enroll" at bounding box center [424, 437] width 22 height 10
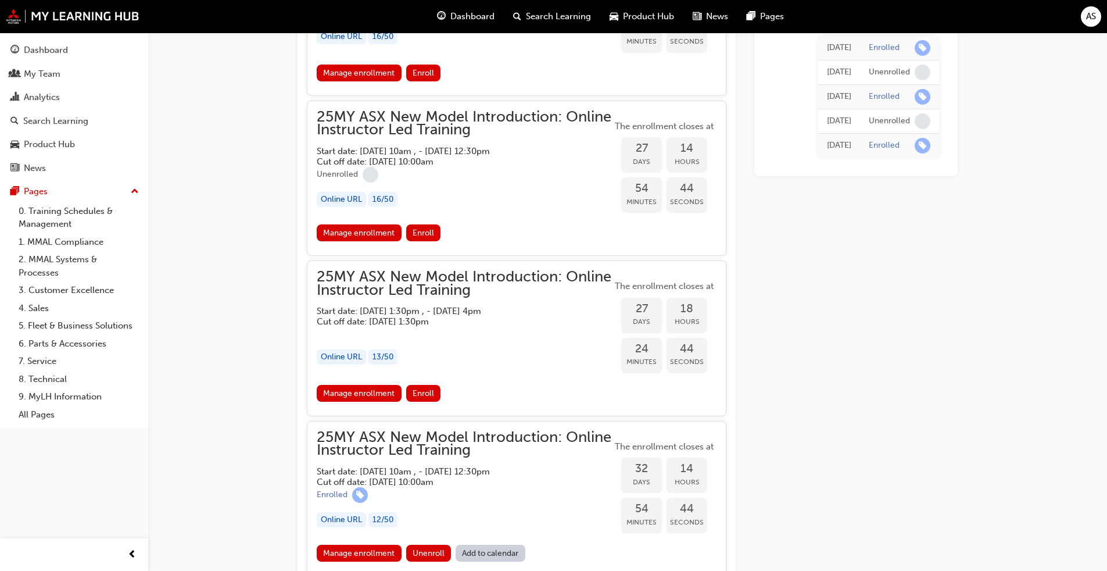
scroll to position [1106, 0]
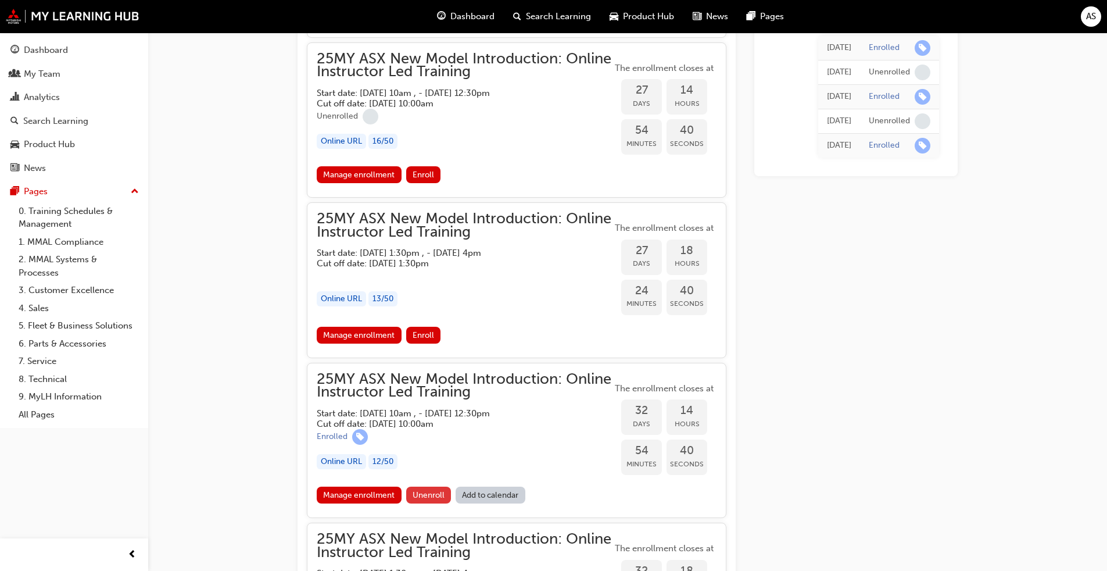
click at [430, 495] on span "Unenroll" at bounding box center [429, 495] width 32 height 10
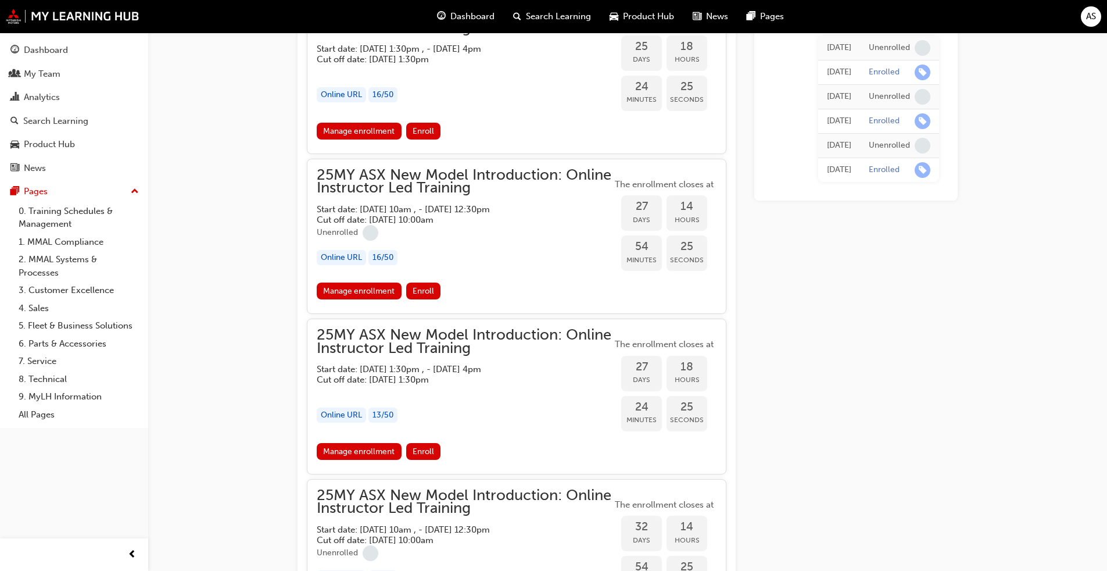
scroll to position [1048, 0]
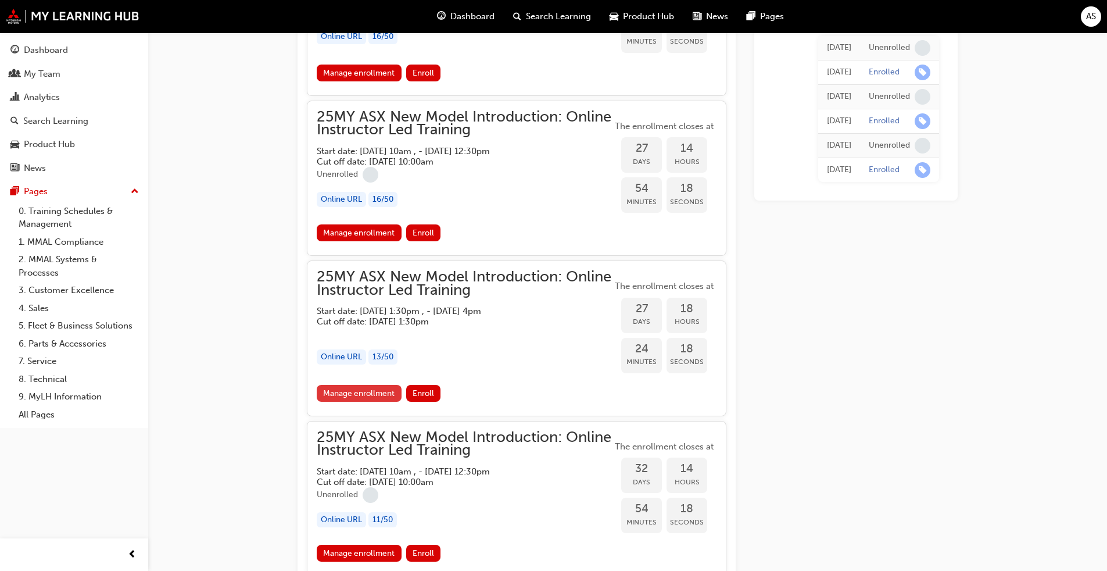
click at [353, 392] on link "Manage enrollment" at bounding box center [359, 393] width 85 height 17
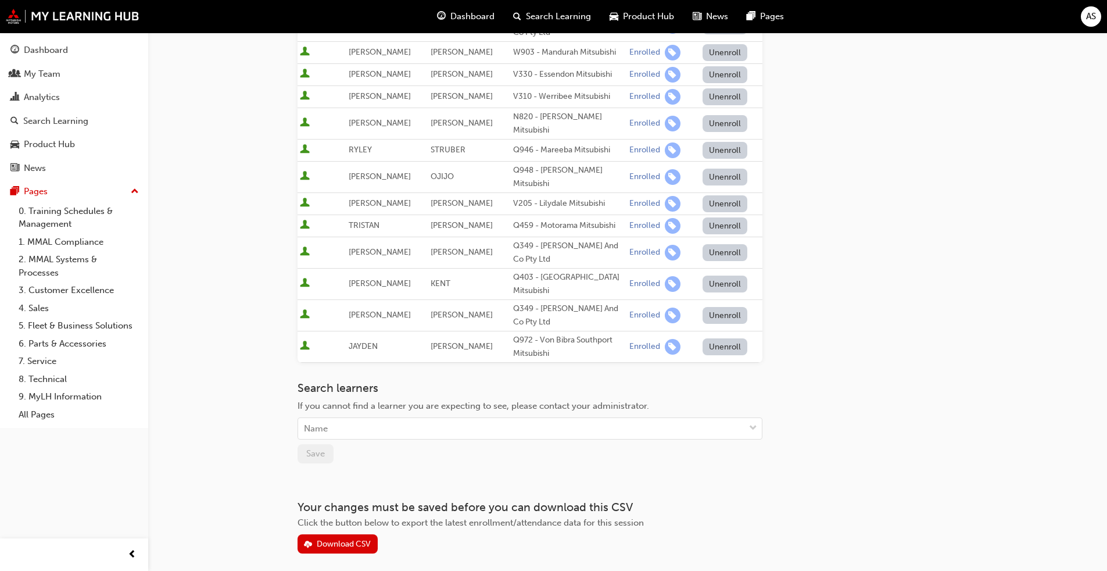
scroll to position [263, 0]
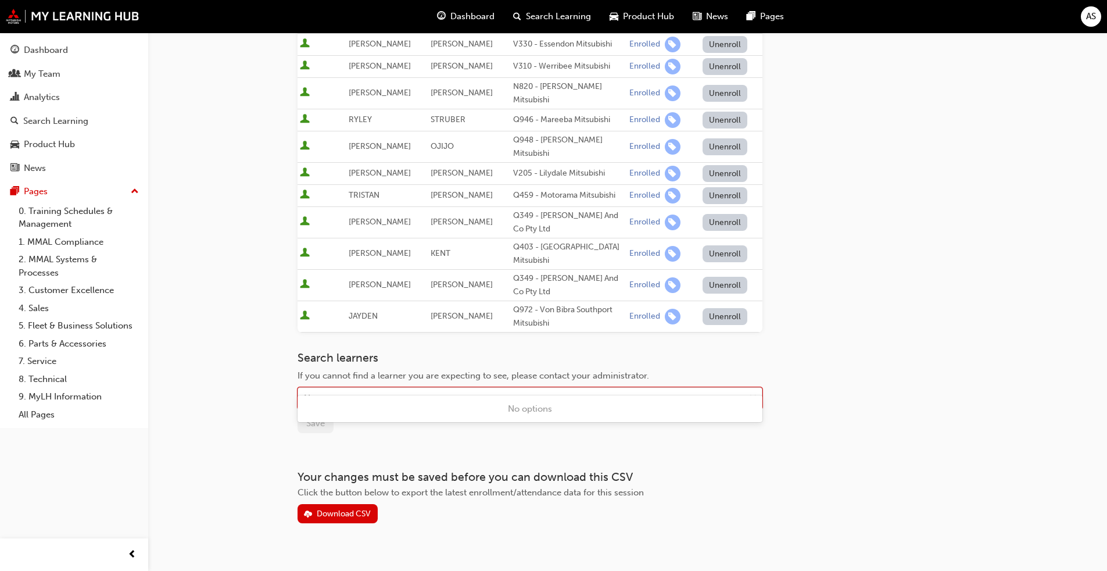
click at [380, 388] on div "Name" at bounding box center [521, 398] width 446 height 20
type input "[PERSON_NAME]"
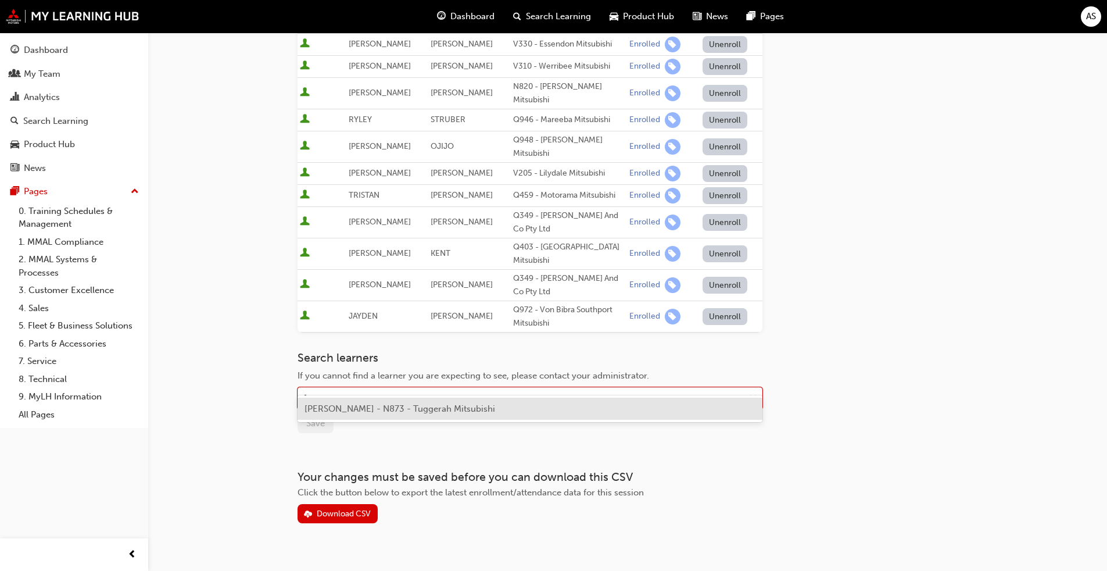
click at [380, 408] on span "[PERSON_NAME] - N873 - Tuggerah Mitsubishi" at bounding box center [400, 408] width 191 height 10
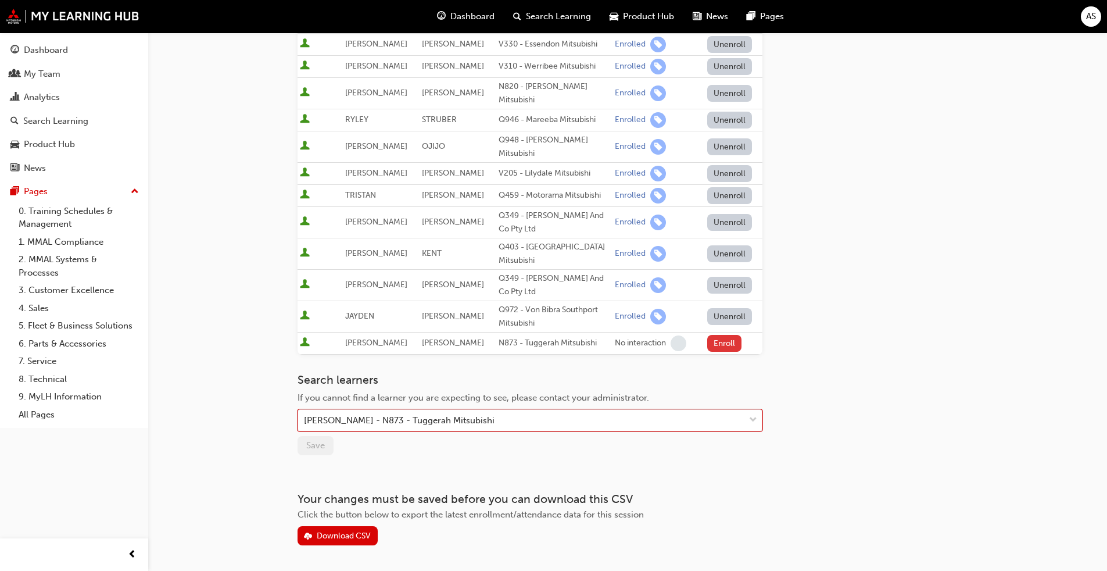
click at [724, 335] on button "Enroll" at bounding box center [724, 343] width 35 height 17
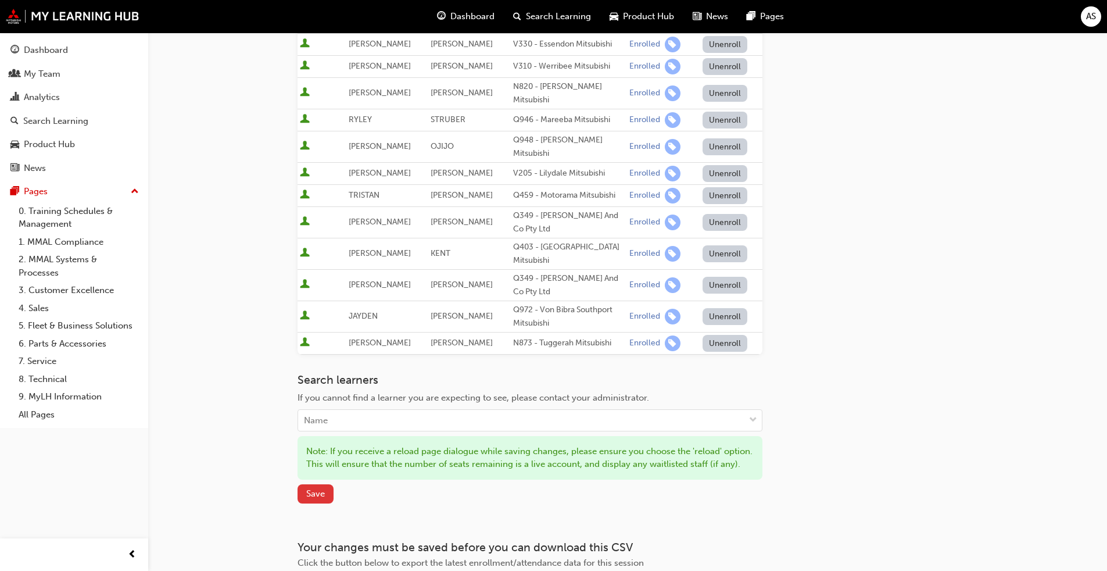
click at [316, 488] on span "Save" at bounding box center [315, 493] width 19 height 10
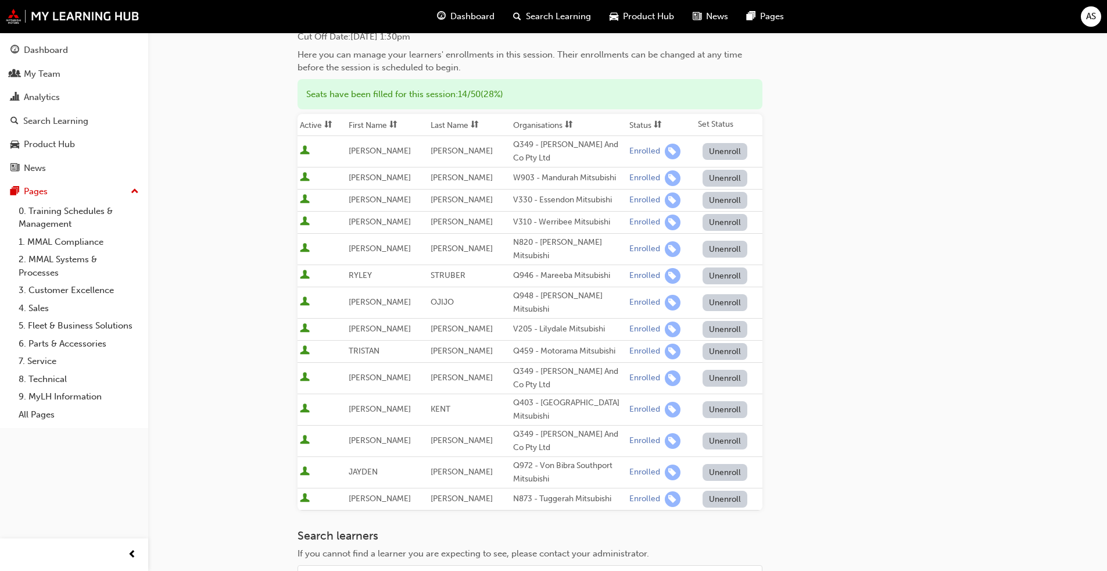
scroll to position [49, 0]
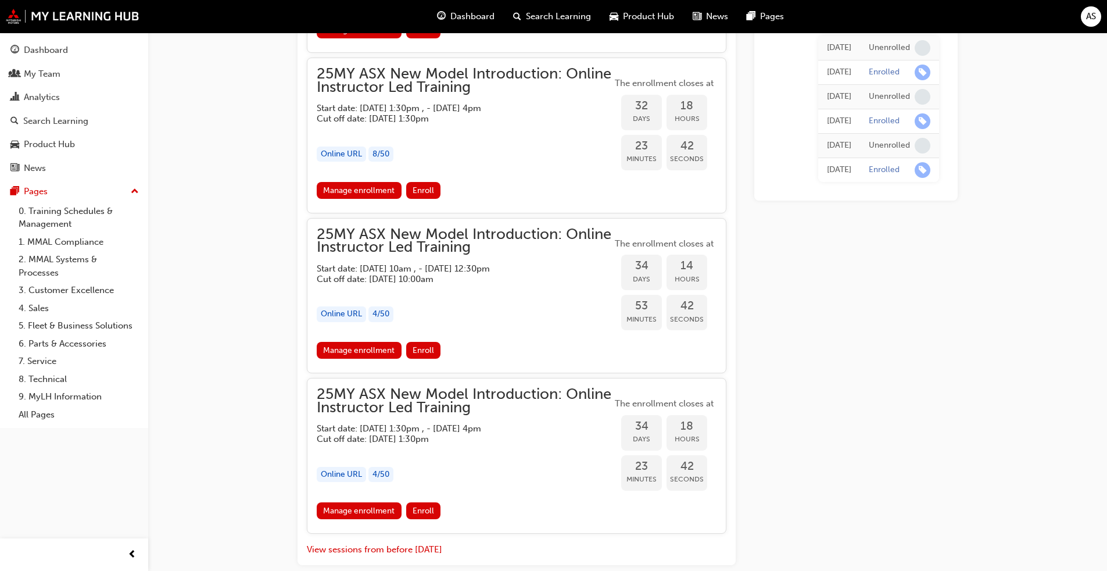
scroll to position [1513, 0]
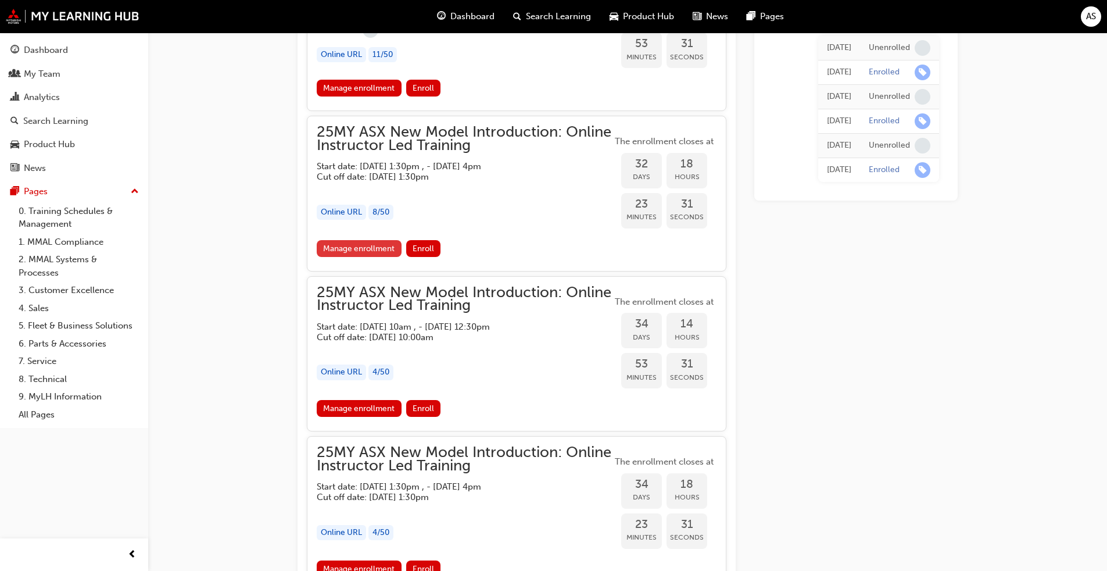
click at [368, 248] on link "Manage enrollment" at bounding box center [359, 248] width 85 height 17
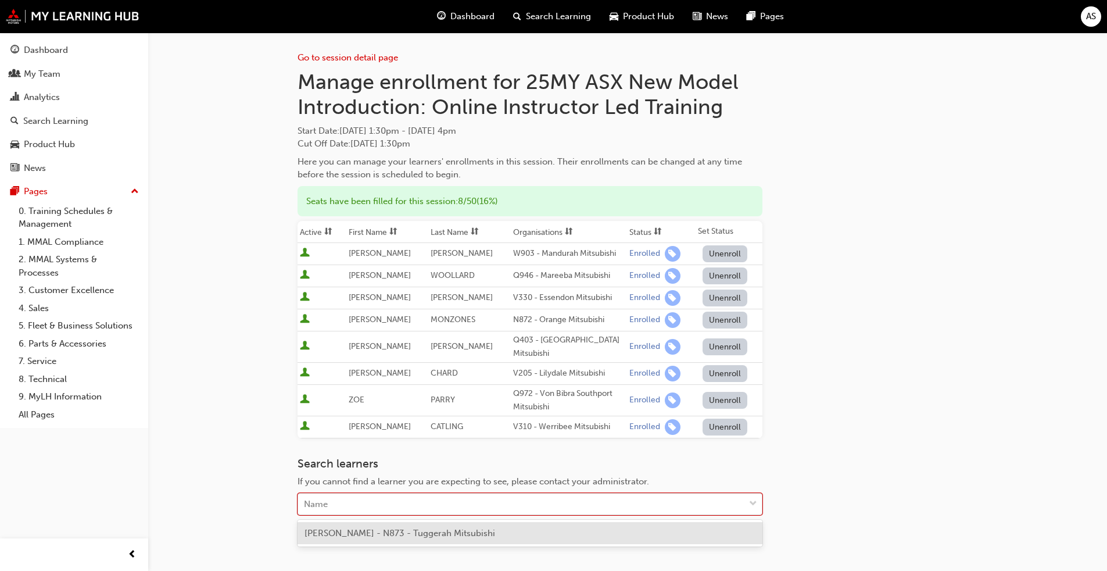
click at [350, 503] on div "Name" at bounding box center [521, 504] width 446 height 20
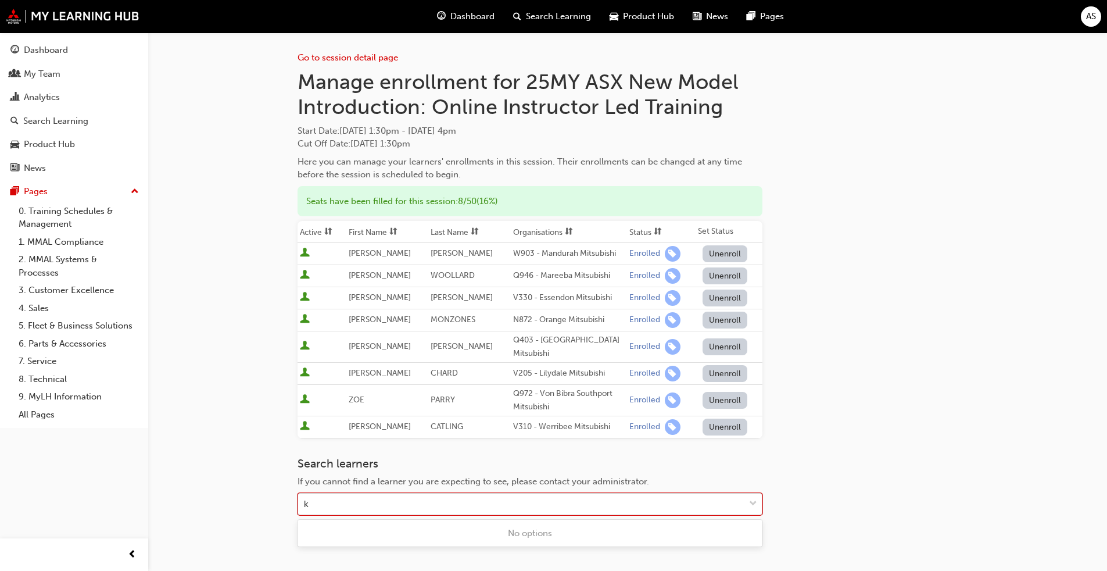
type input "ki"
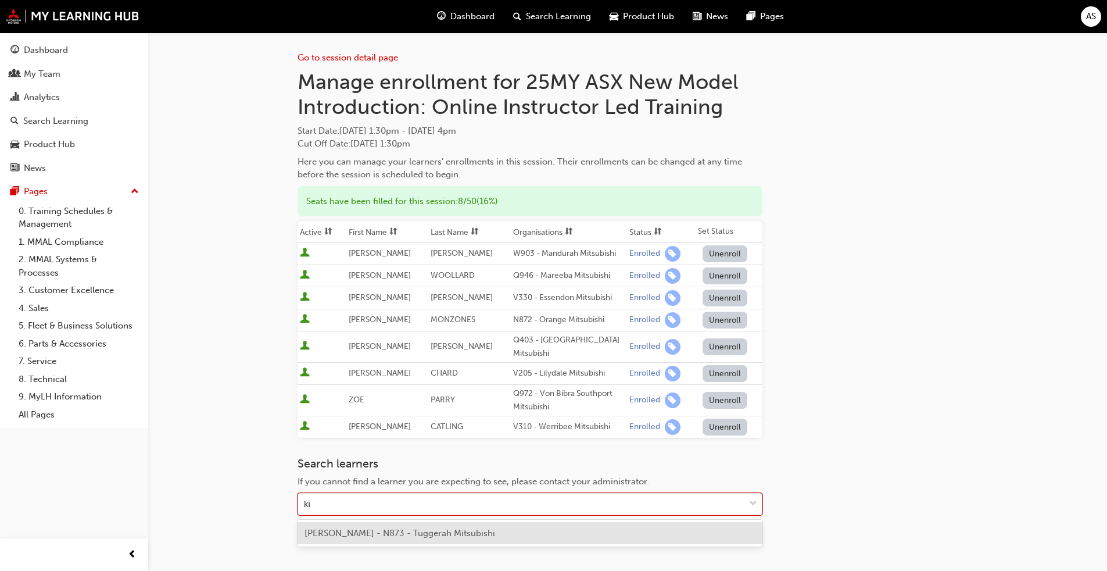
click at [369, 531] on span "[PERSON_NAME] - N873 - Tuggerah Mitsubishi" at bounding box center [400, 533] width 191 height 10
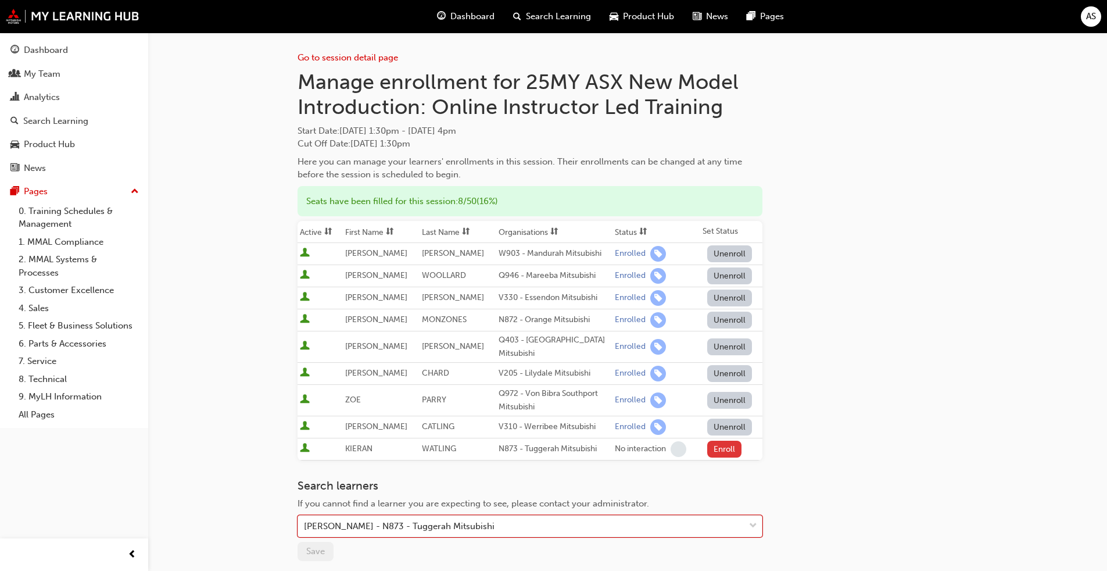
click at [712, 448] on button "Enroll" at bounding box center [724, 449] width 35 height 17
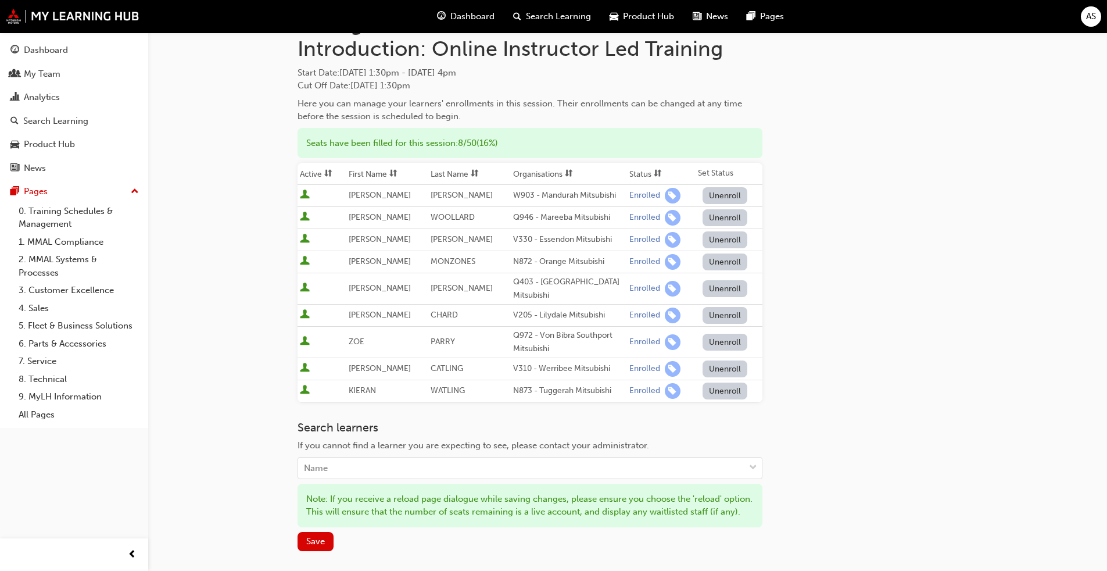
scroll to position [174, 0]
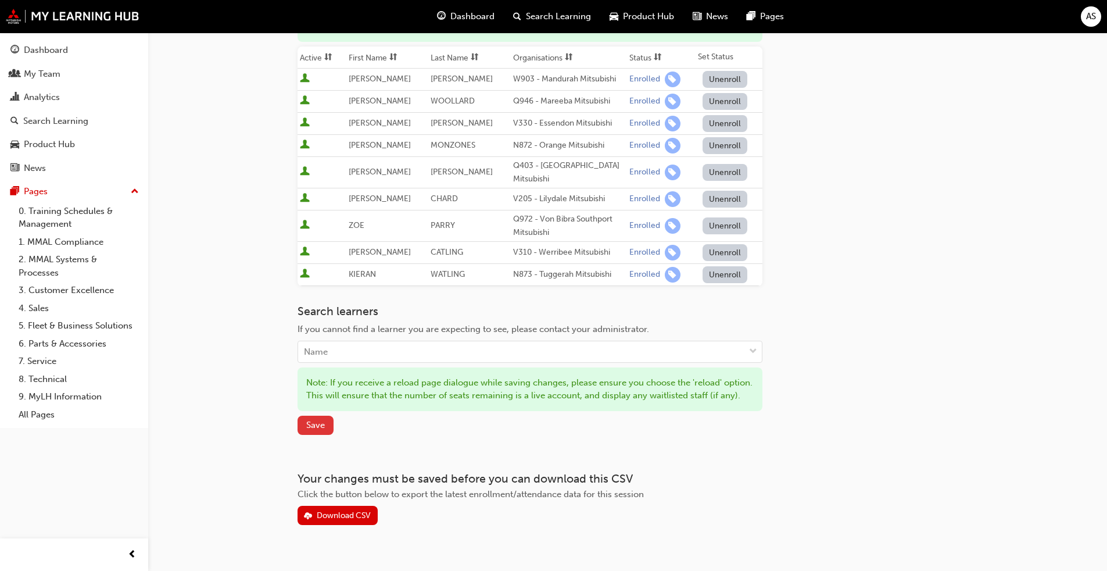
click at [314, 430] on span "Save" at bounding box center [315, 425] width 19 height 10
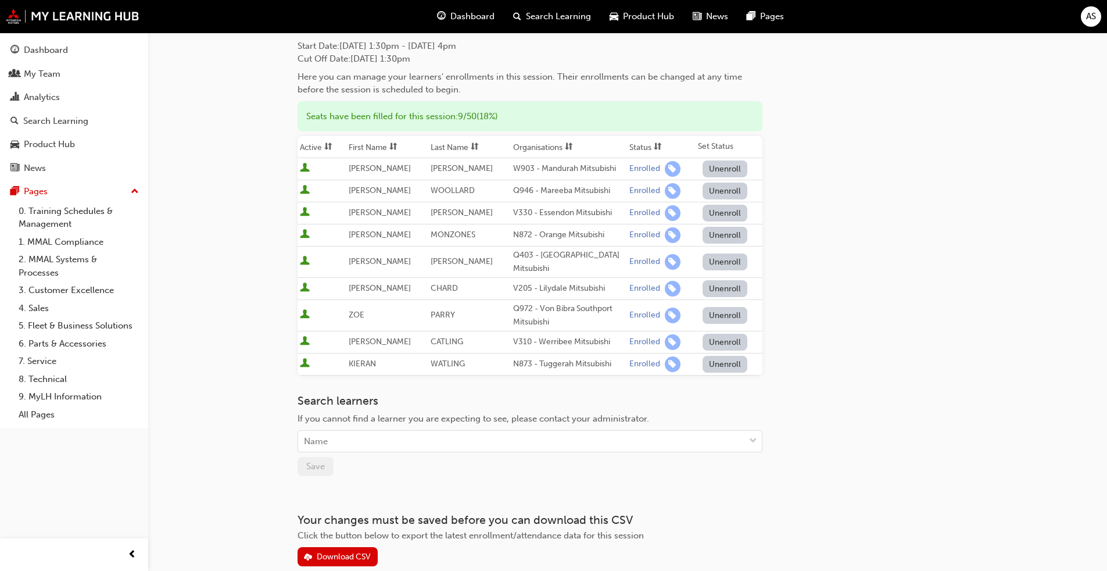
scroll to position [0, 0]
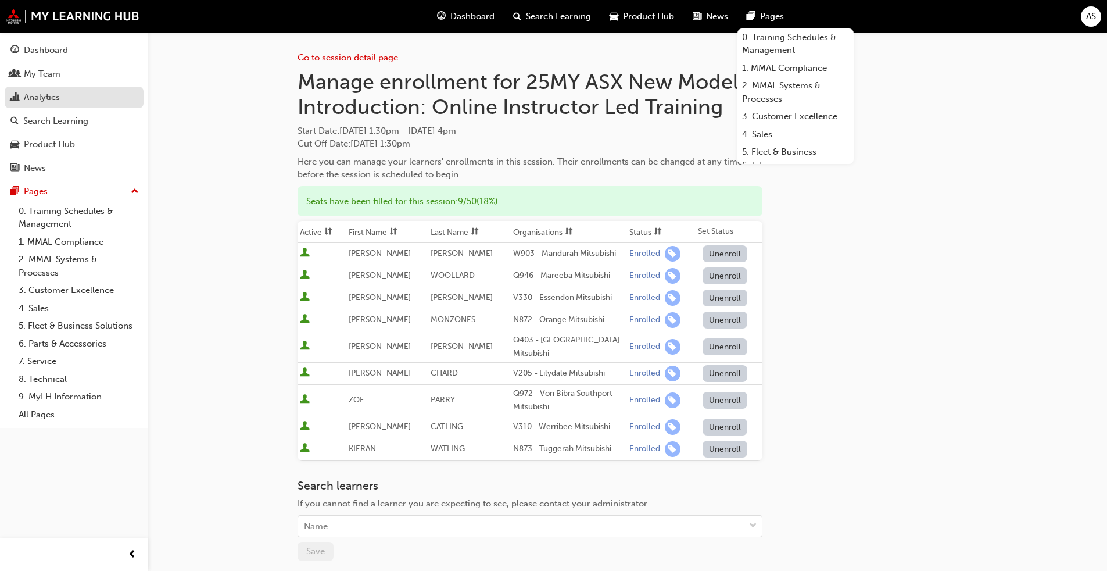
click at [51, 96] on div "Analytics" at bounding box center [42, 97] width 36 height 13
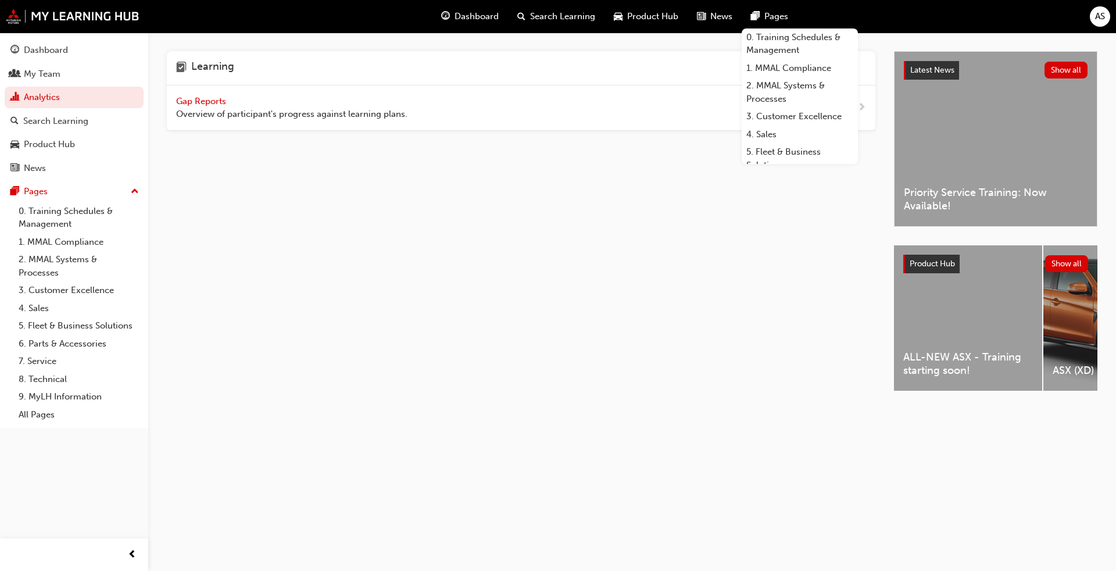
click at [188, 103] on span "Gap Reports" at bounding box center [202, 101] width 52 height 10
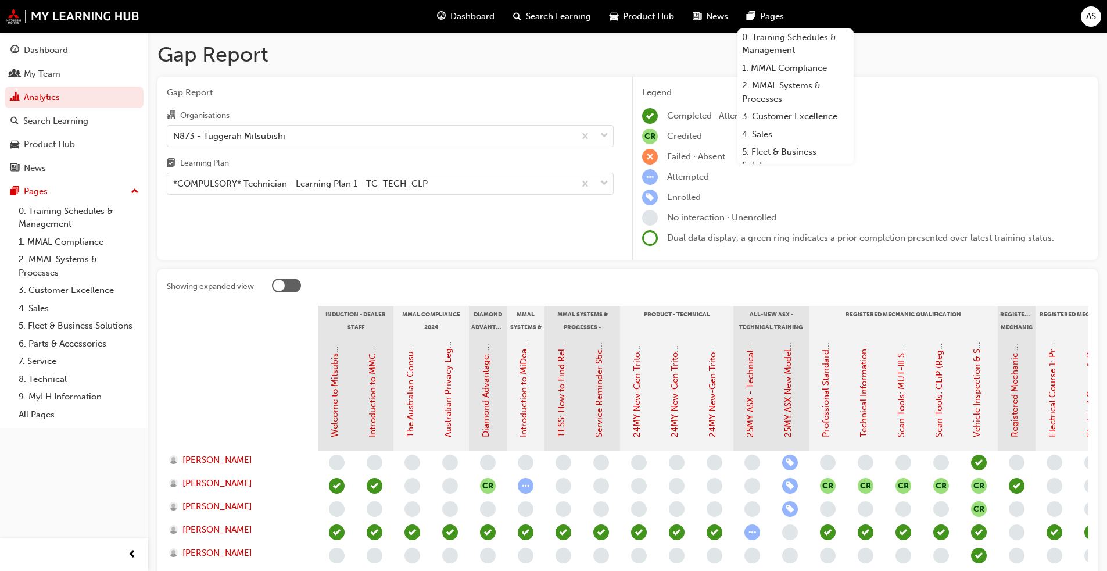
scroll to position [126, 0]
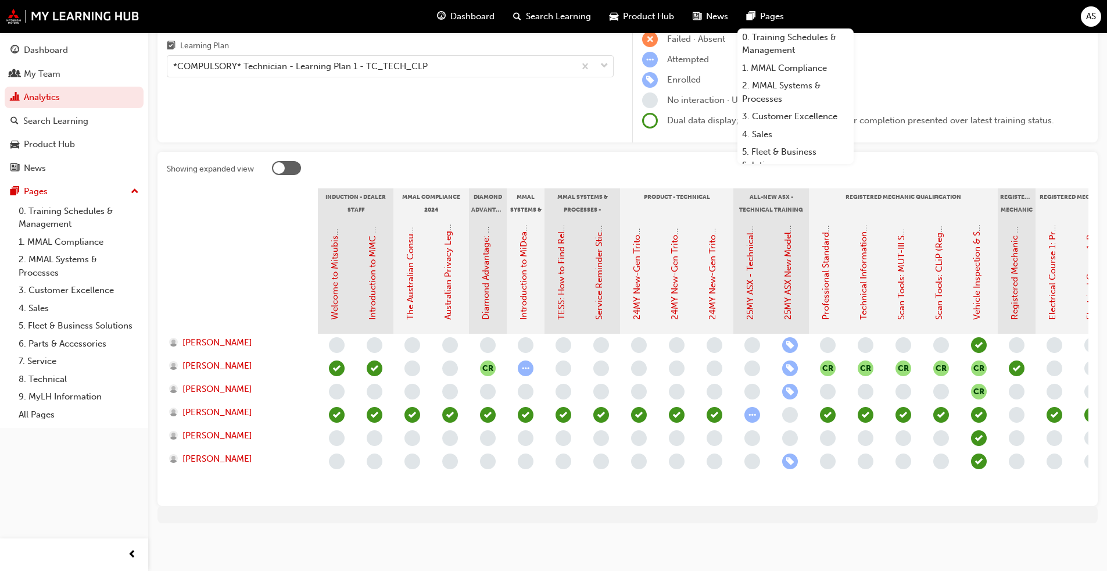
click at [470, 103] on div "Gap Report Organisations N873 - Tuggerah Mitsubishi Learning Plan *COMPULSORY* …" at bounding box center [391, 51] width 466 height 184
